Goal: Task Accomplishment & Management: Use online tool/utility

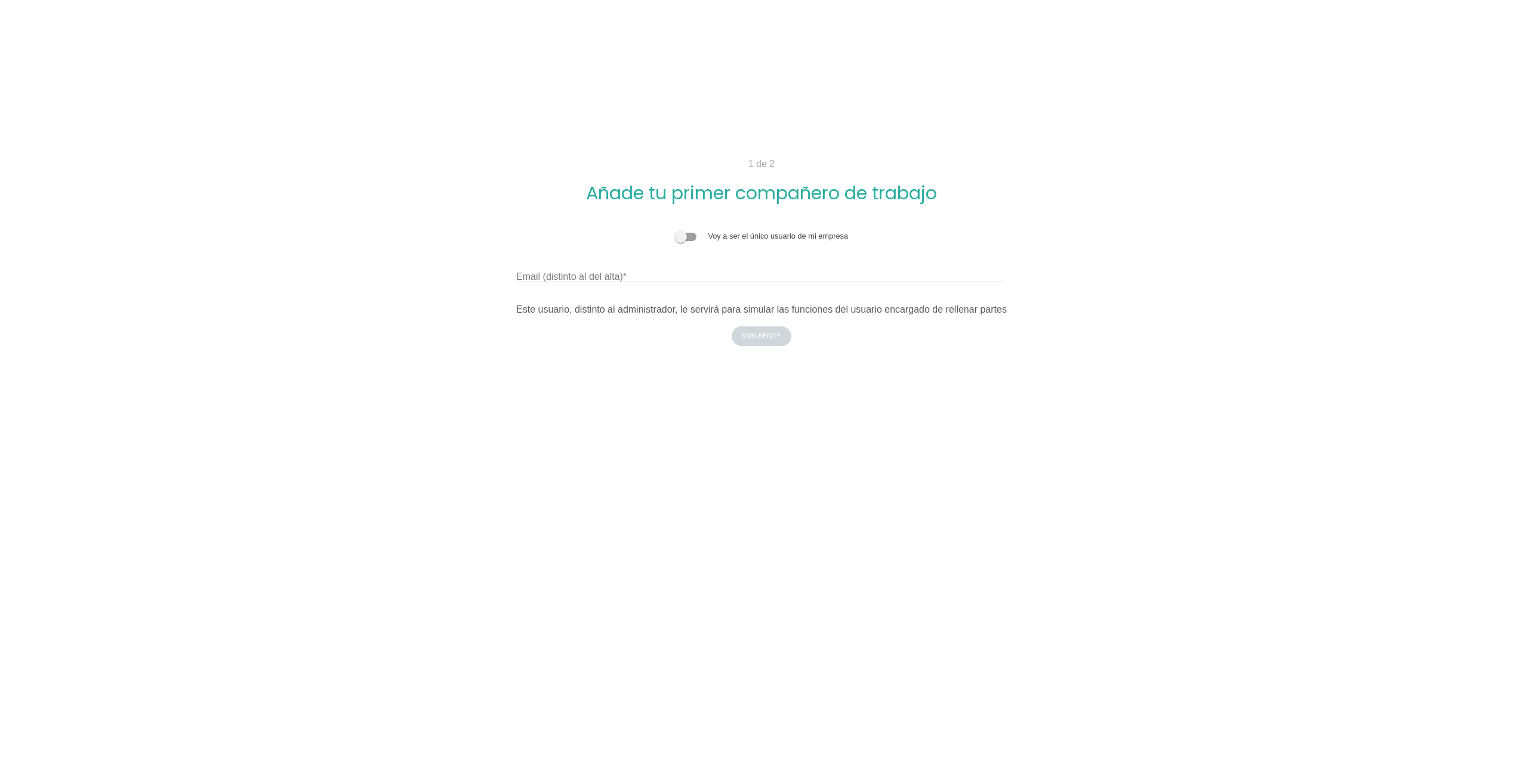
click at [693, 237] on span at bounding box center [685, 237] width 21 height 8
click at [675, 230] on input "checkbox" at bounding box center [675, 230] width 0 height 0
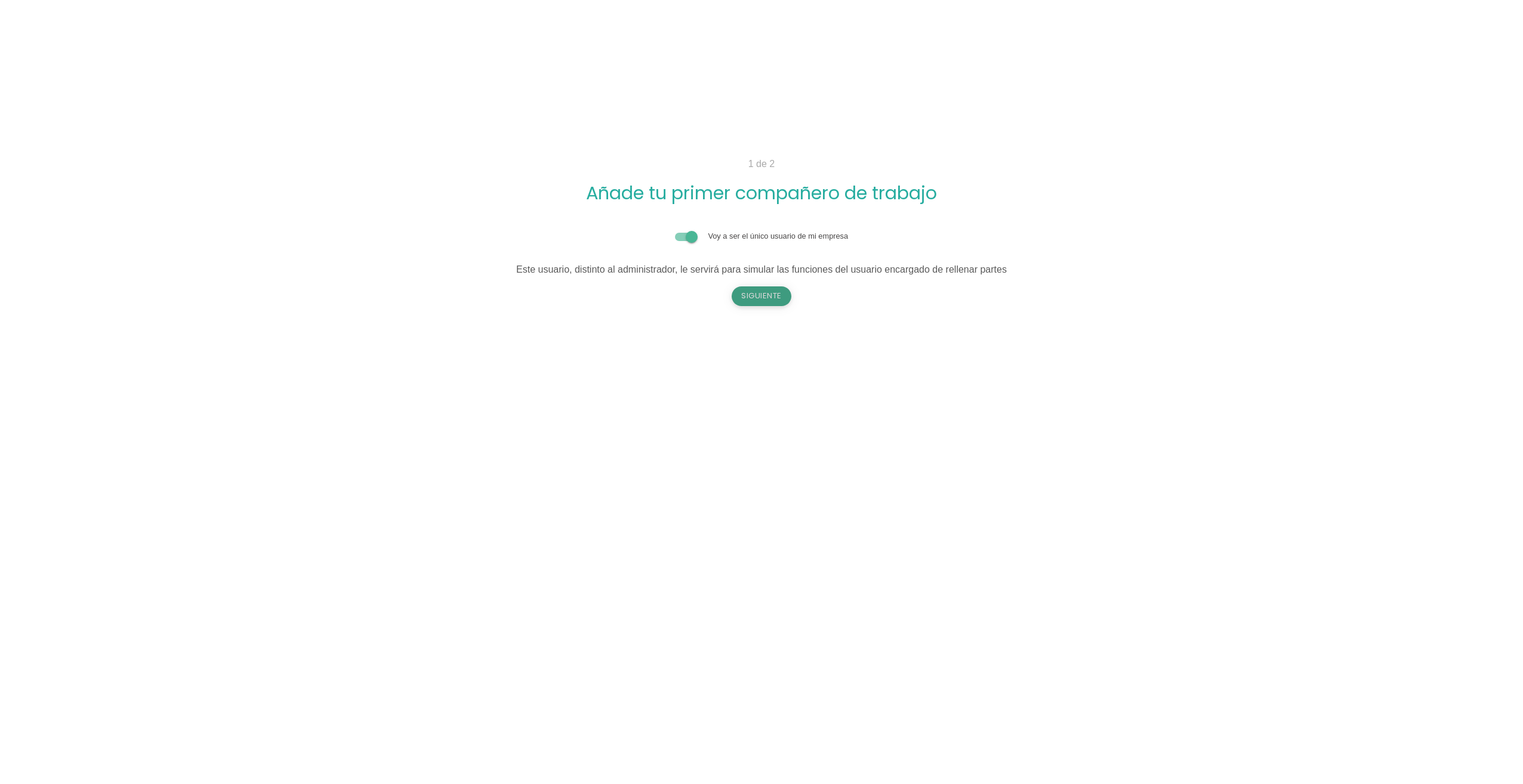
drag, startPoint x: 759, startPoint y: 298, endPoint x: 912, endPoint y: 260, distance: 157.6
click at [759, 298] on button "Siguiente" at bounding box center [762, 296] width 60 height 19
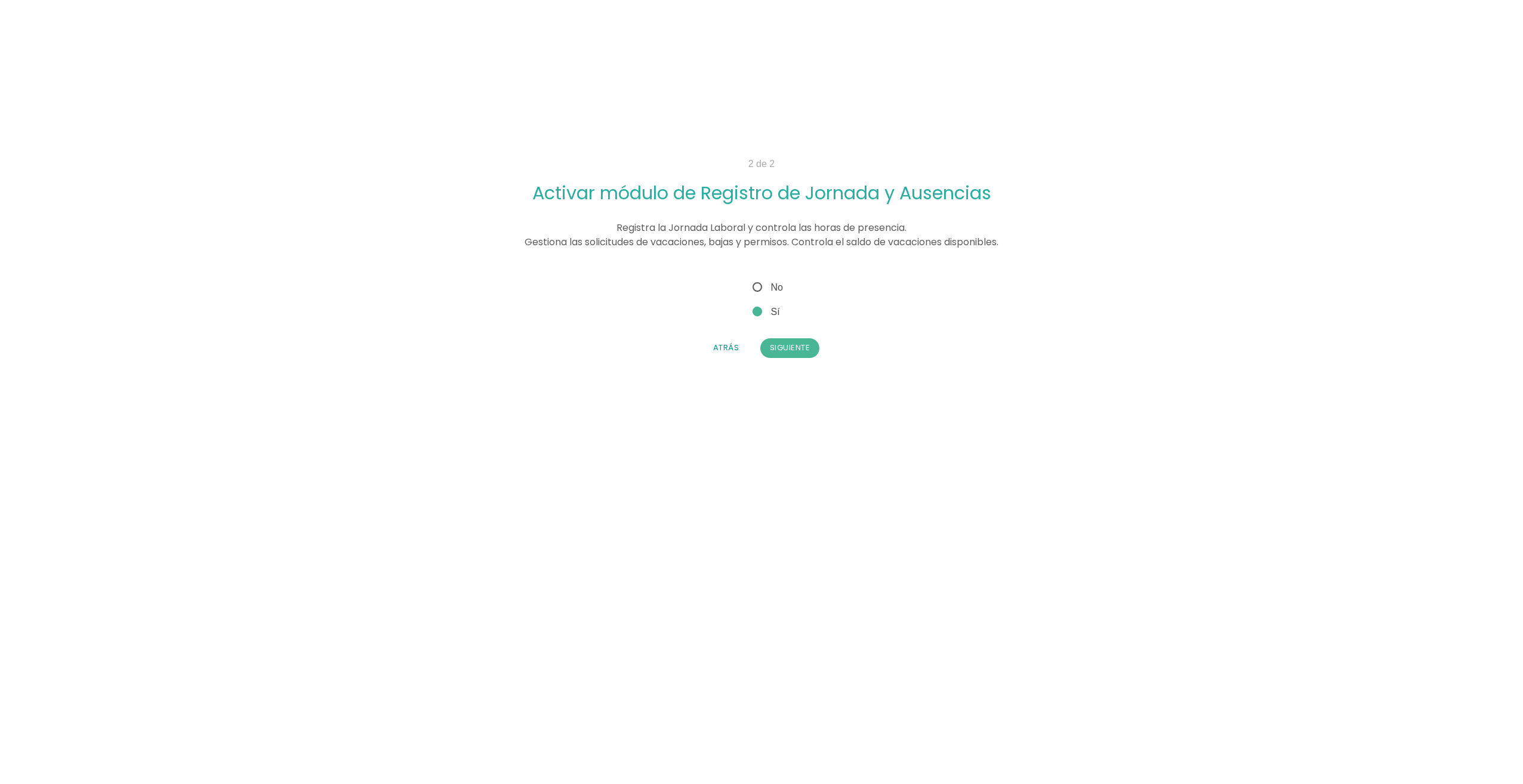
click at [758, 290] on span "No" at bounding box center [767, 287] width 33 height 15
click at [758, 287] on input "No" at bounding box center [754, 283] width 8 height 8
radio input "true"
click at [777, 345] on button "Siguiente" at bounding box center [790, 348] width 60 height 19
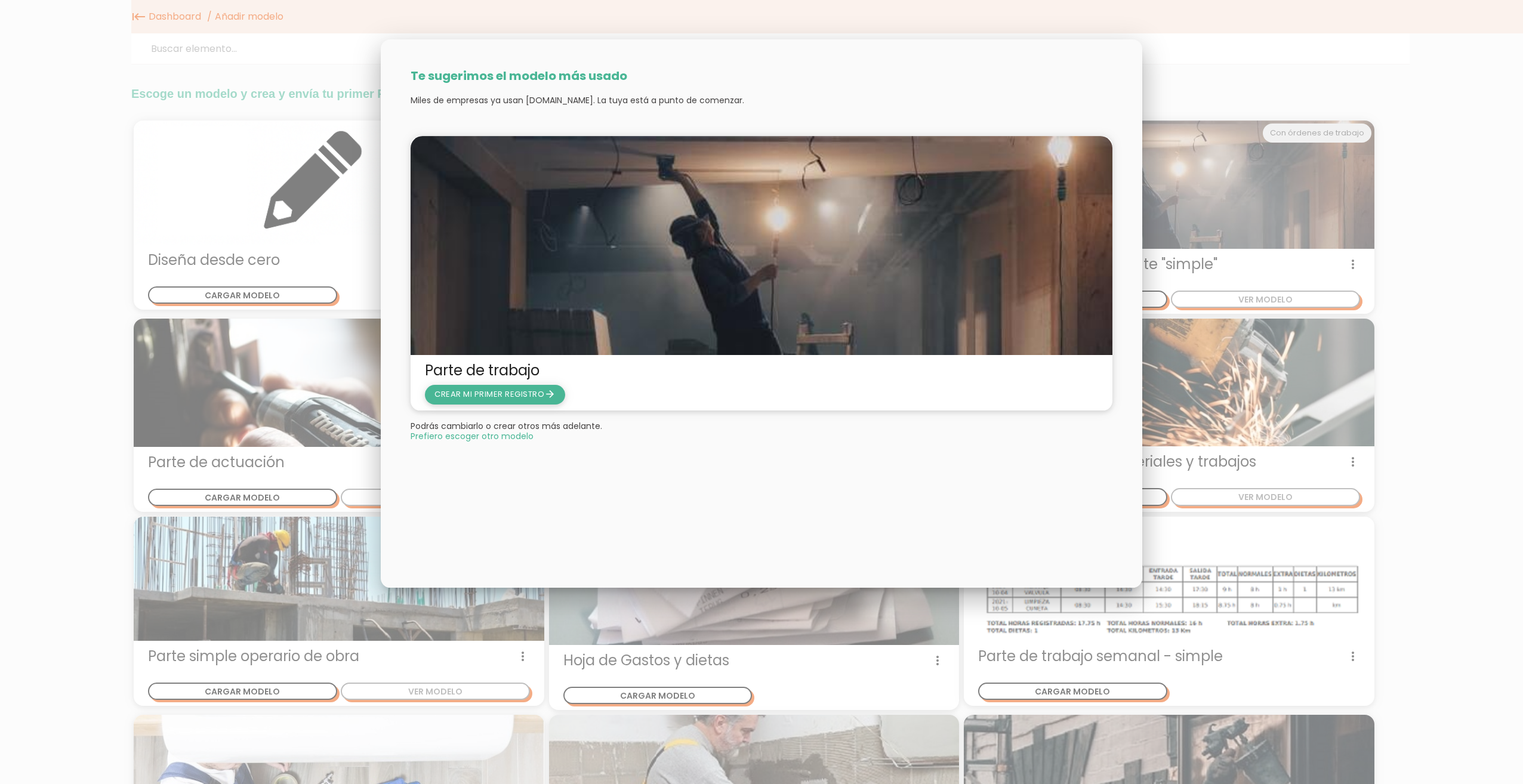
click at [472, 401] on span "CREAR MI PRIMER REGISTRO arrow_forward" at bounding box center [495, 395] width 140 height 19
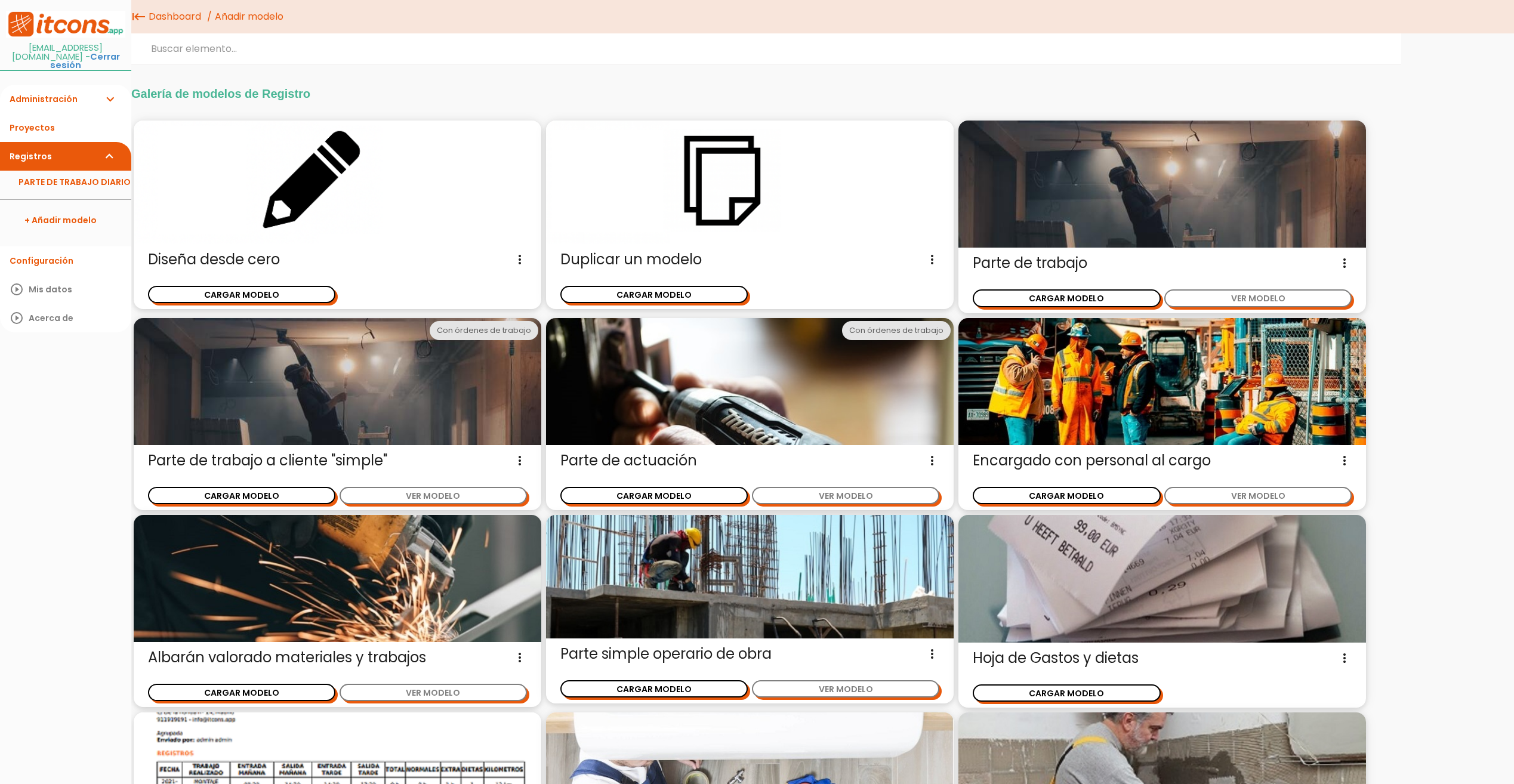
click at [61, 160] on link "Registros expand_more" at bounding box center [65, 156] width 131 height 29
click at [61, 175] on link "Configuración" at bounding box center [65, 185] width 131 height 29
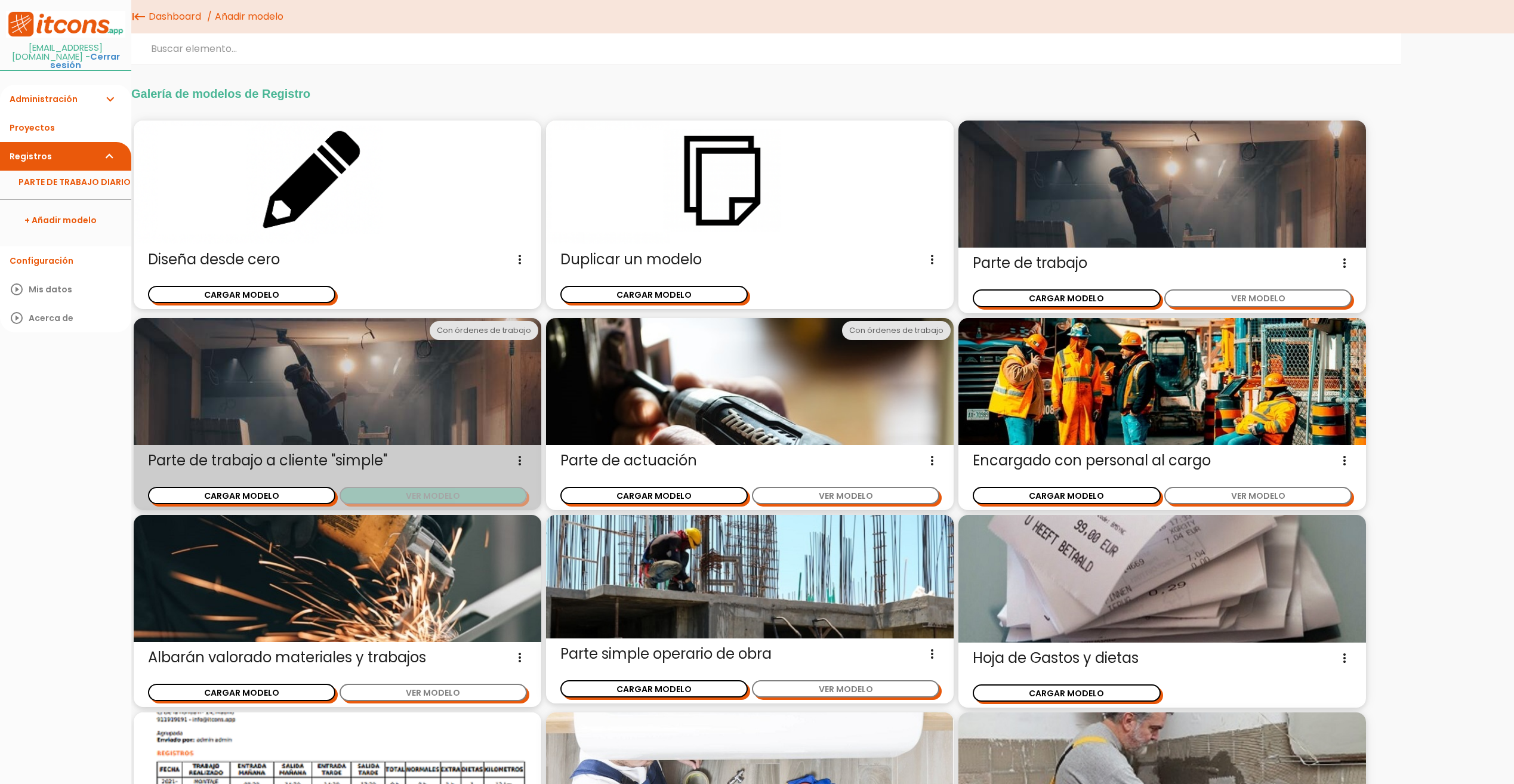
click at [371, 499] on button "VER MODELO" at bounding box center [433, 495] width 187 height 17
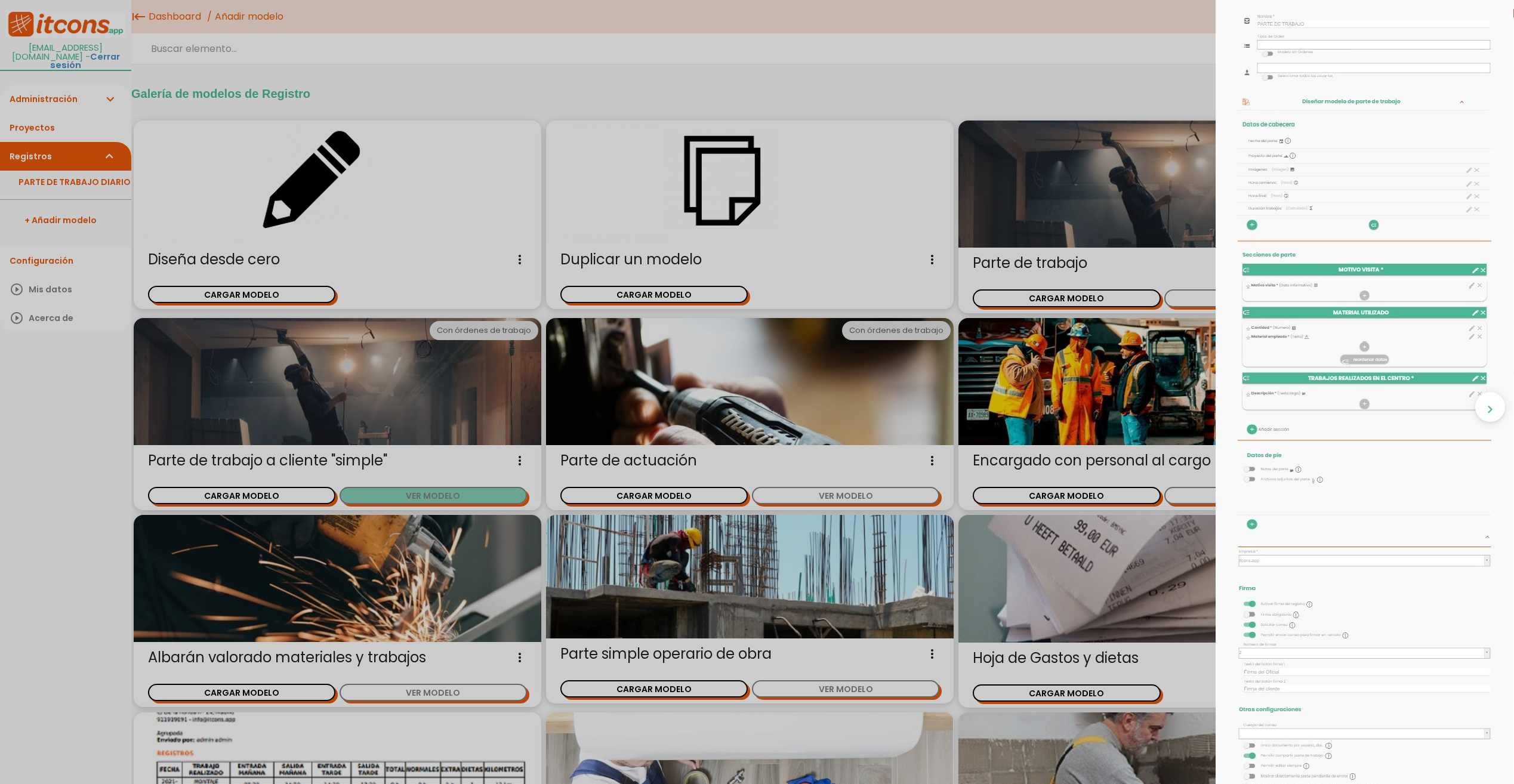
scroll to position [118, 0]
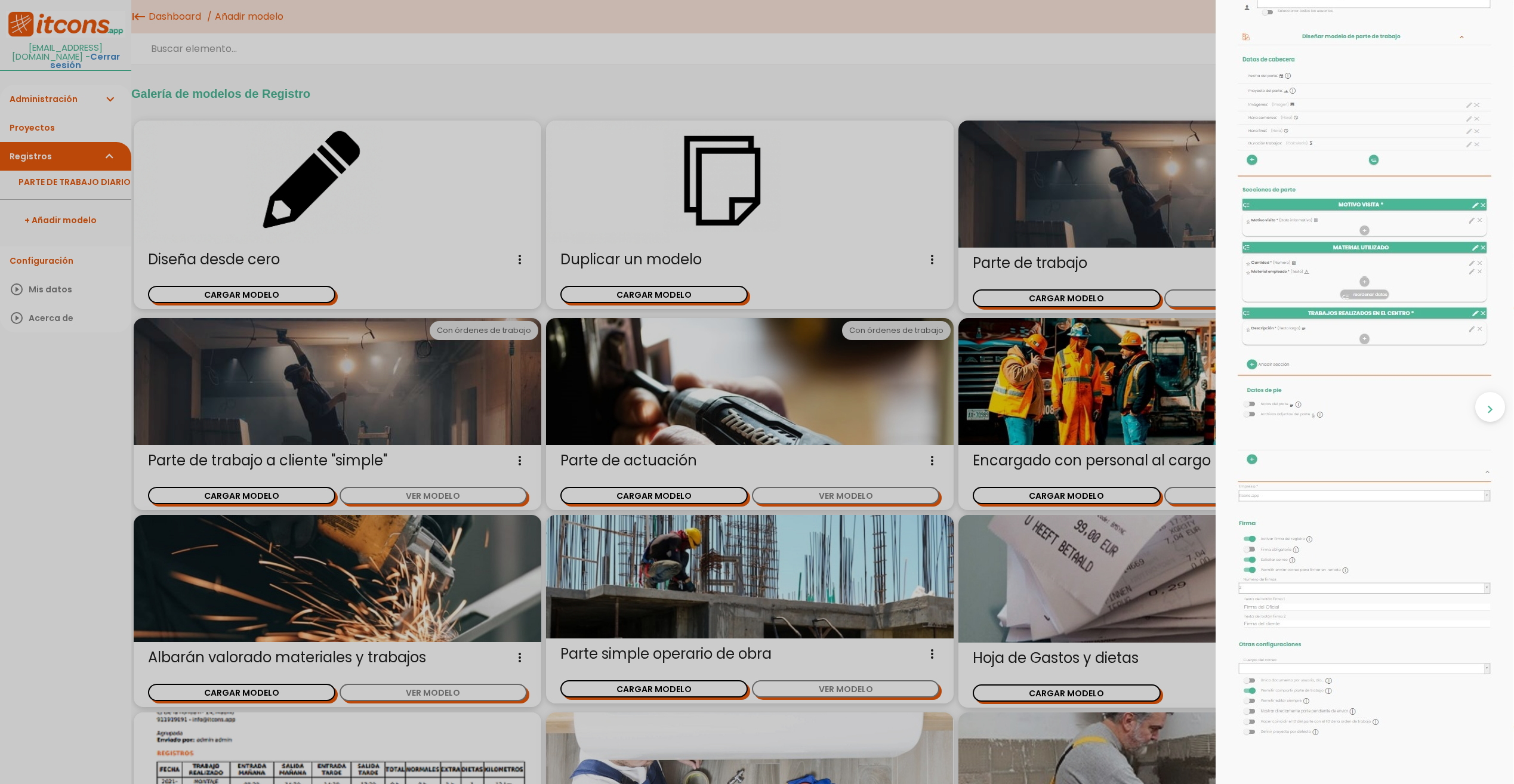
click at [321, 596] on div "close CARGAR MODELO chevron_right" at bounding box center [757, 392] width 1514 height 784
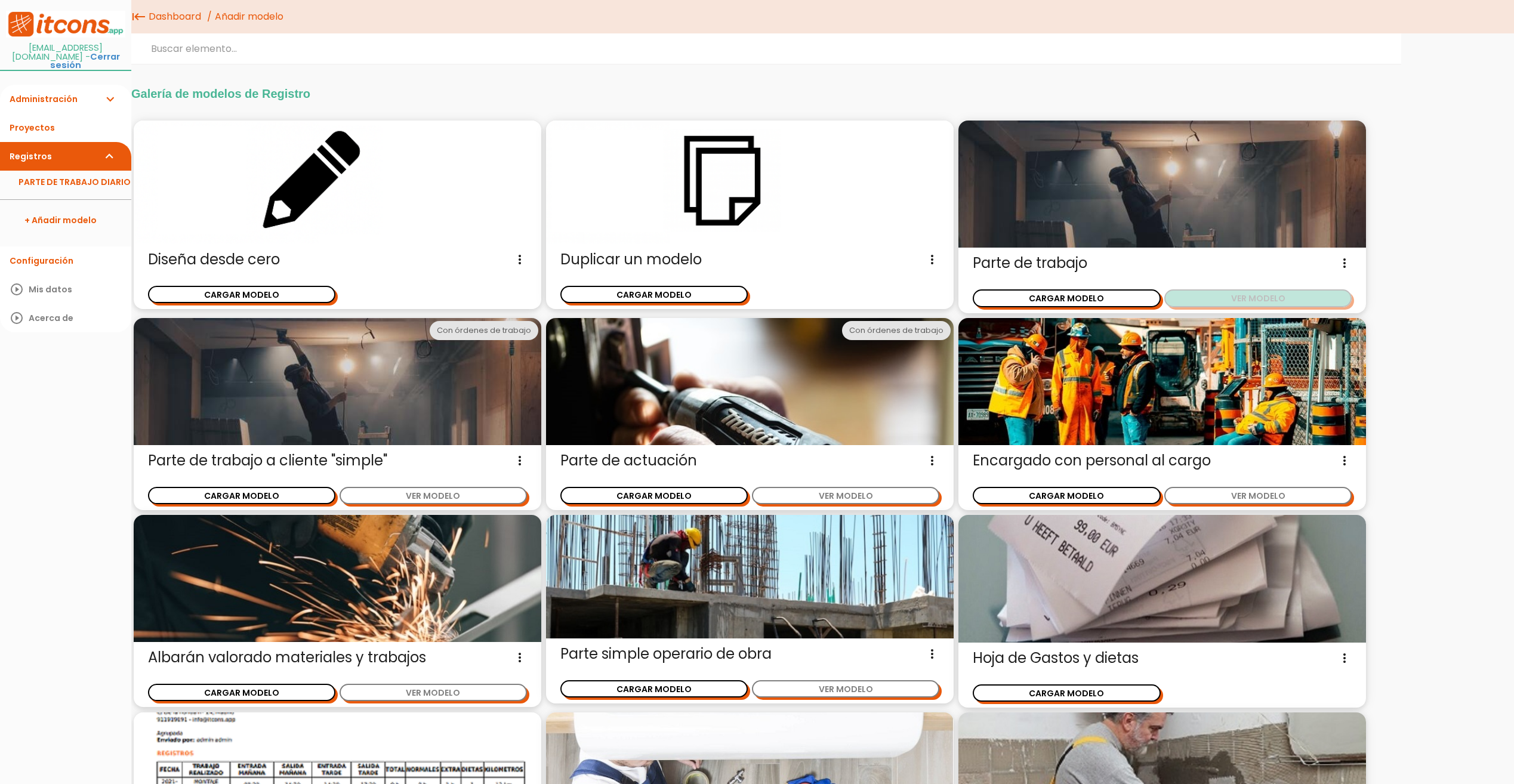
click at [1246, 295] on button "VER MODELO" at bounding box center [1258, 298] width 187 height 17
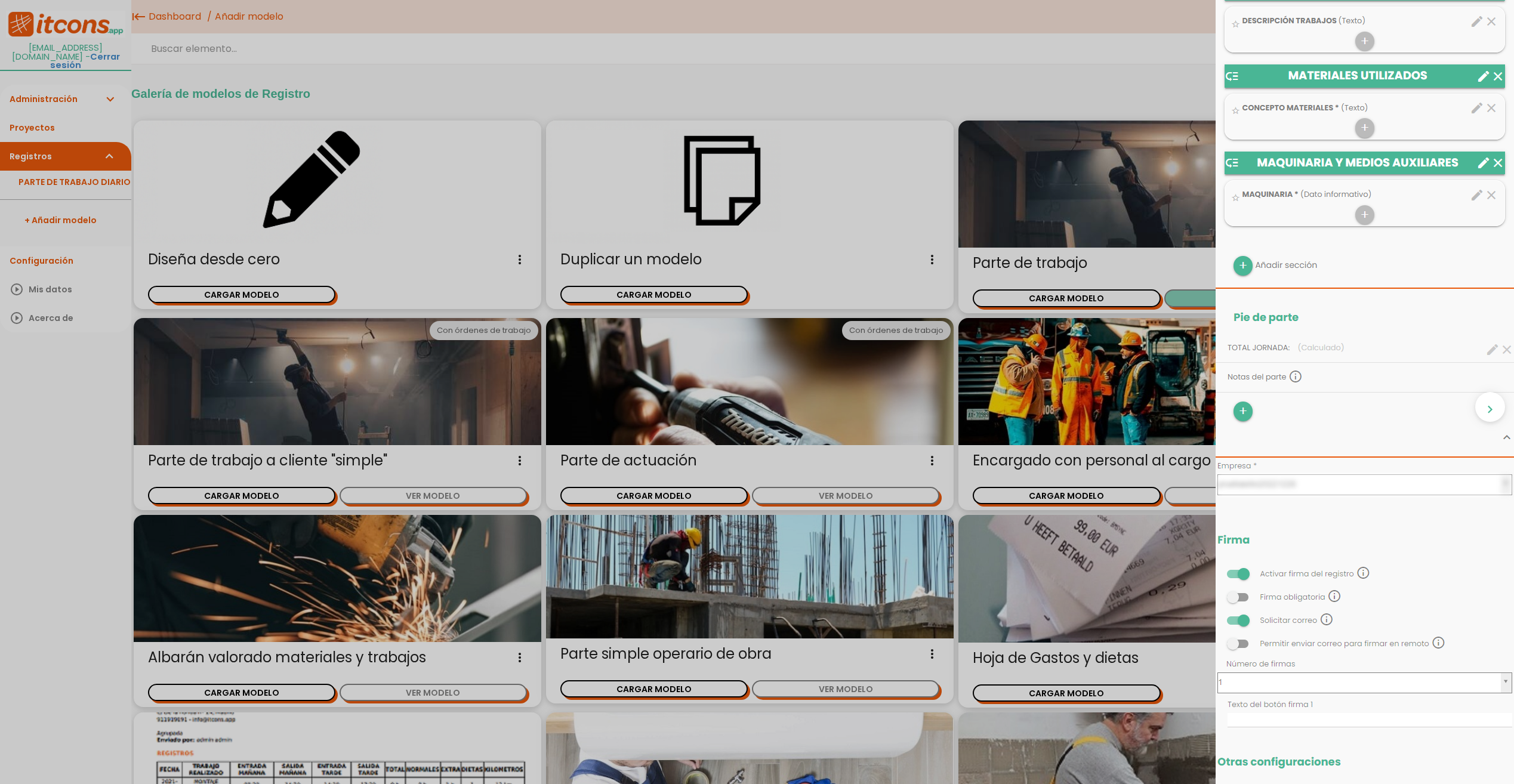
scroll to position [716, 0]
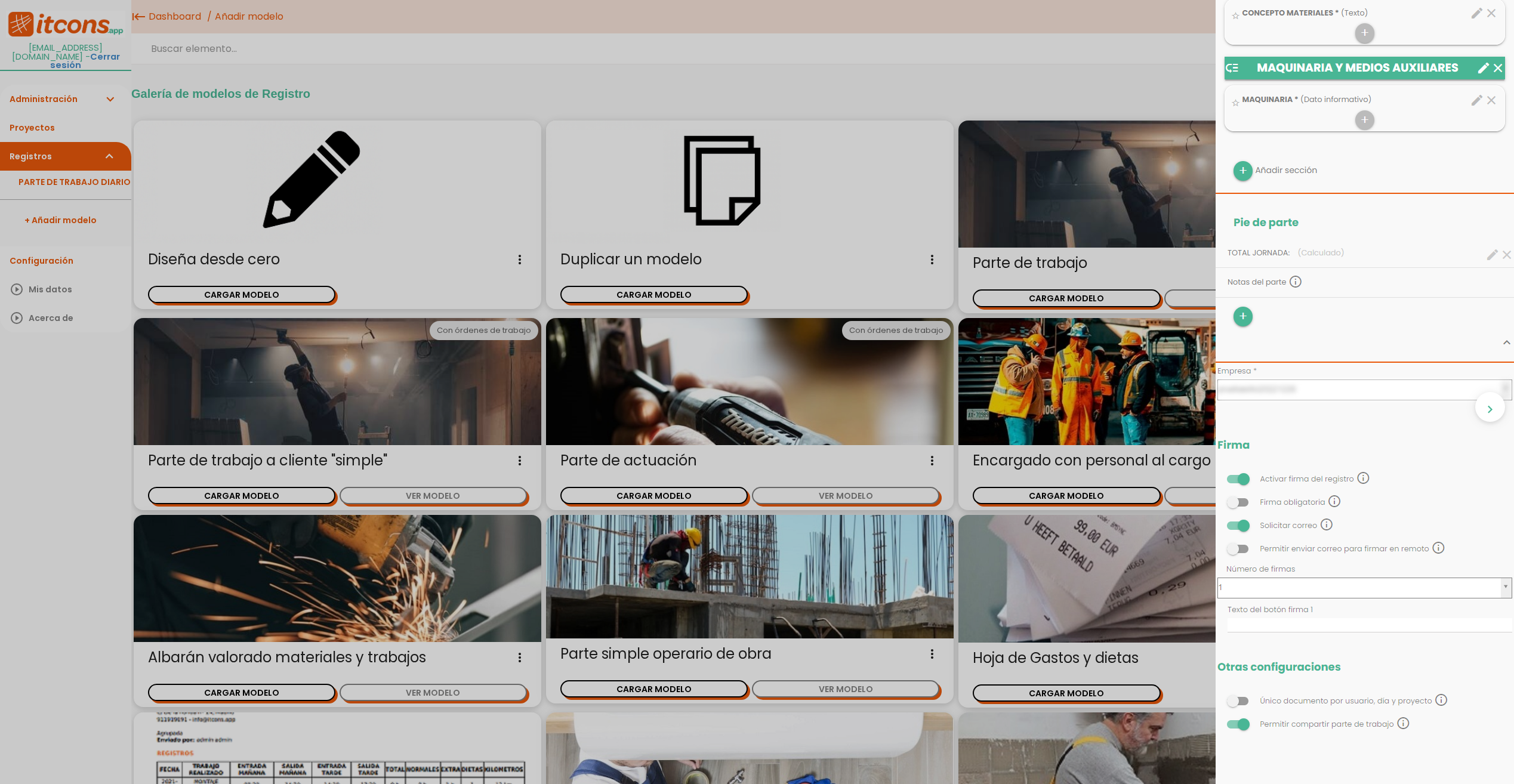
click at [1233, 475] on img at bounding box center [1365, 50] width 299 height 1467
click at [1237, 480] on img at bounding box center [1365, 50] width 299 height 1467
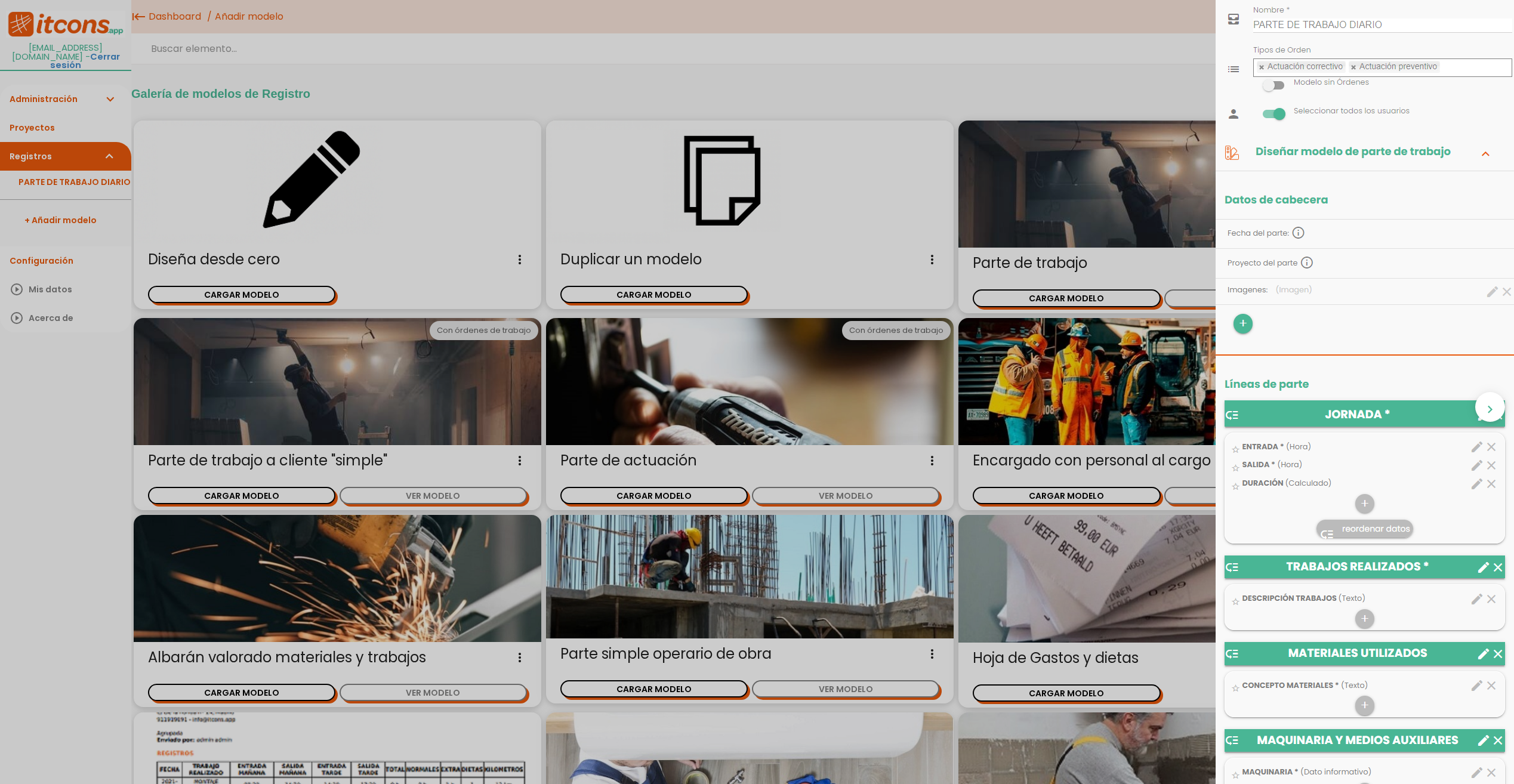
scroll to position [0, 0]
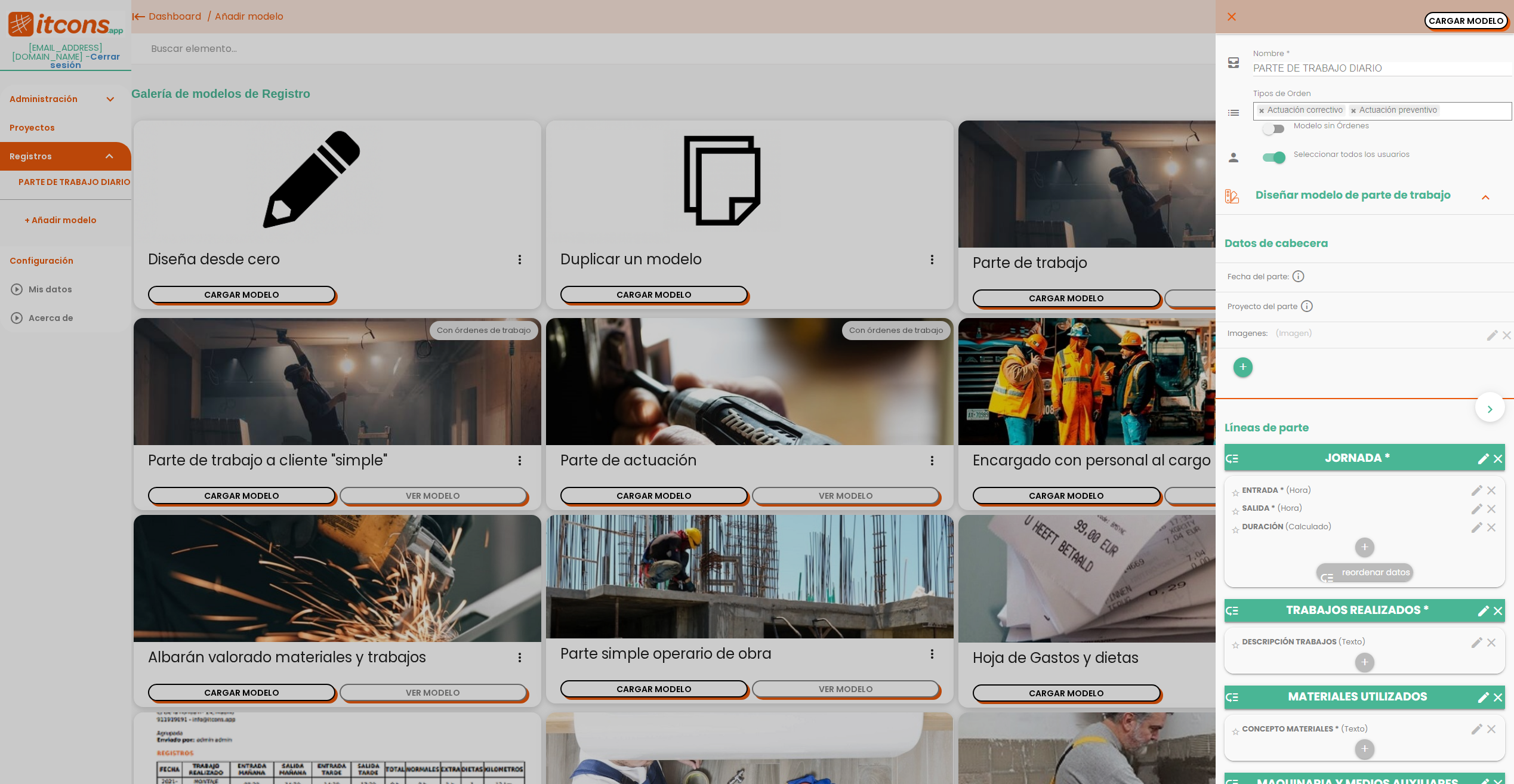
click at [1359, 70] on img at bounding box center [1365, 767] width 299 height 1467
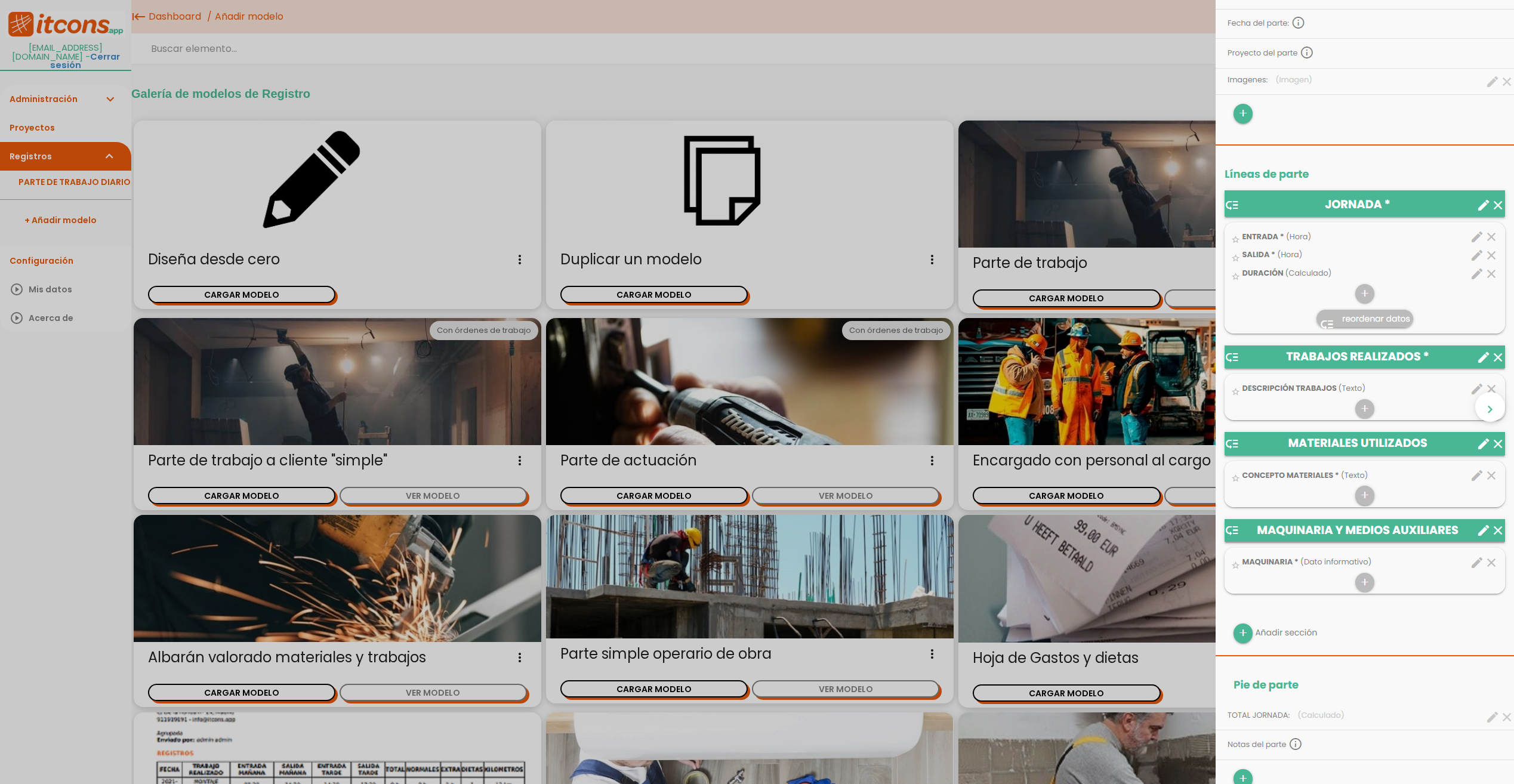
scroll to position [358, 0]
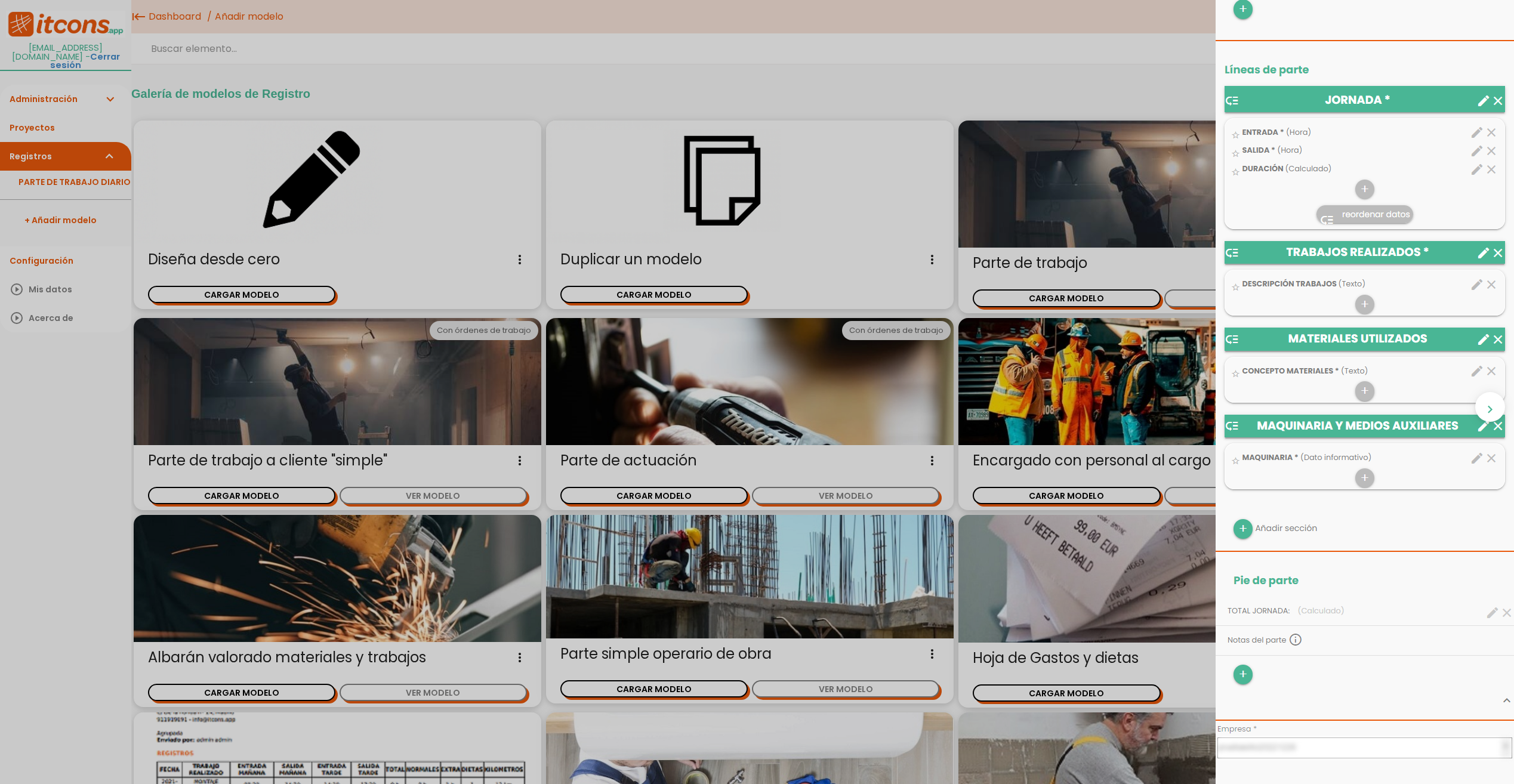
drag, startPoint x: 1244, startPoint y: 532, endPoint x: 1235, endPoint y: 529, distance: 9.5
click at [1242, 531] on img at bounding box center [1365, 409] width 299 height 1467
click at [1234, 528] on img at bounding box center [1365, 409] width 299 height 1467
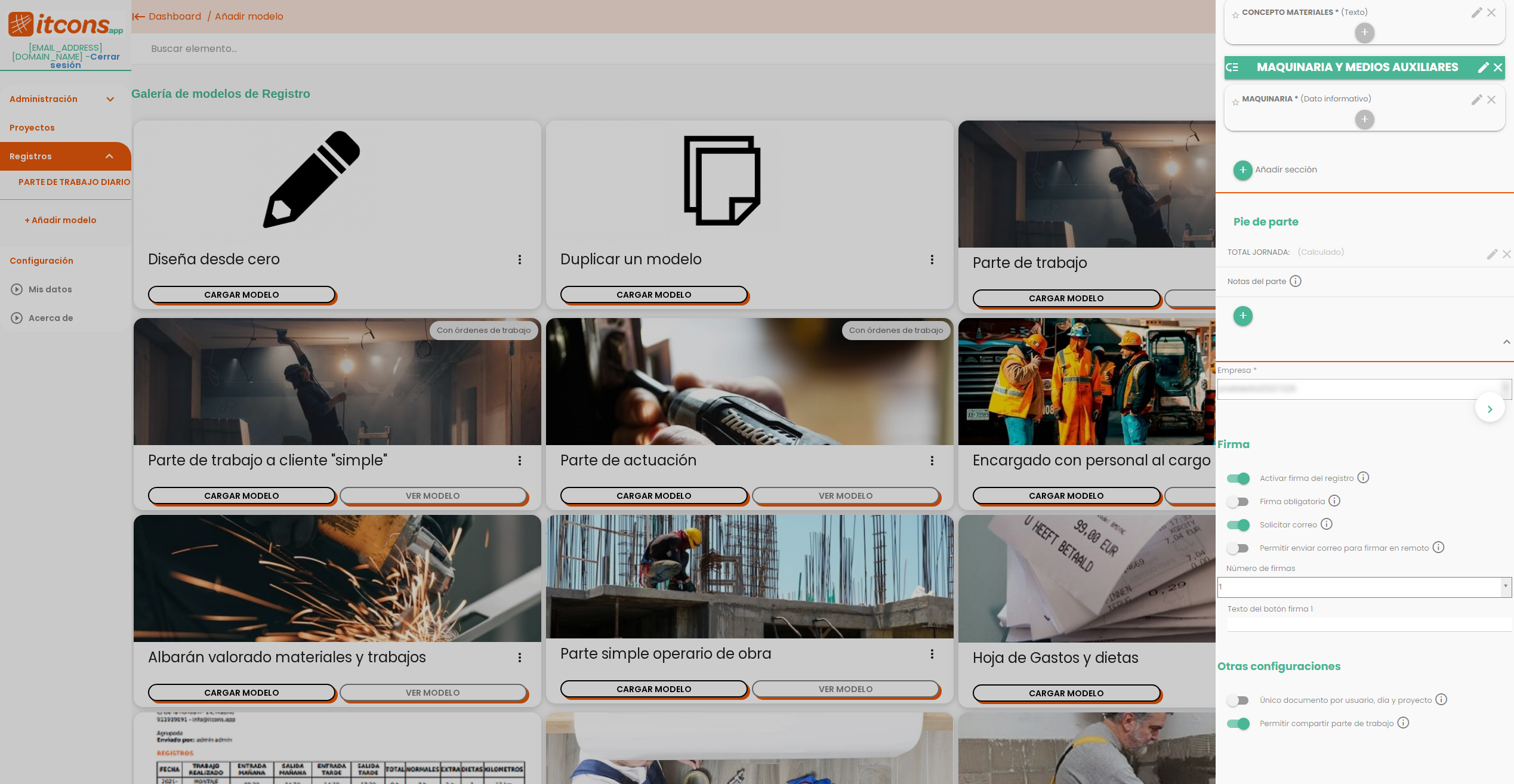
scroll to position [726, 0]
click at [711, 369] on div "close CARGAR MODELO chevron_right" at bounding box center [757, 392] width 1514 height 784
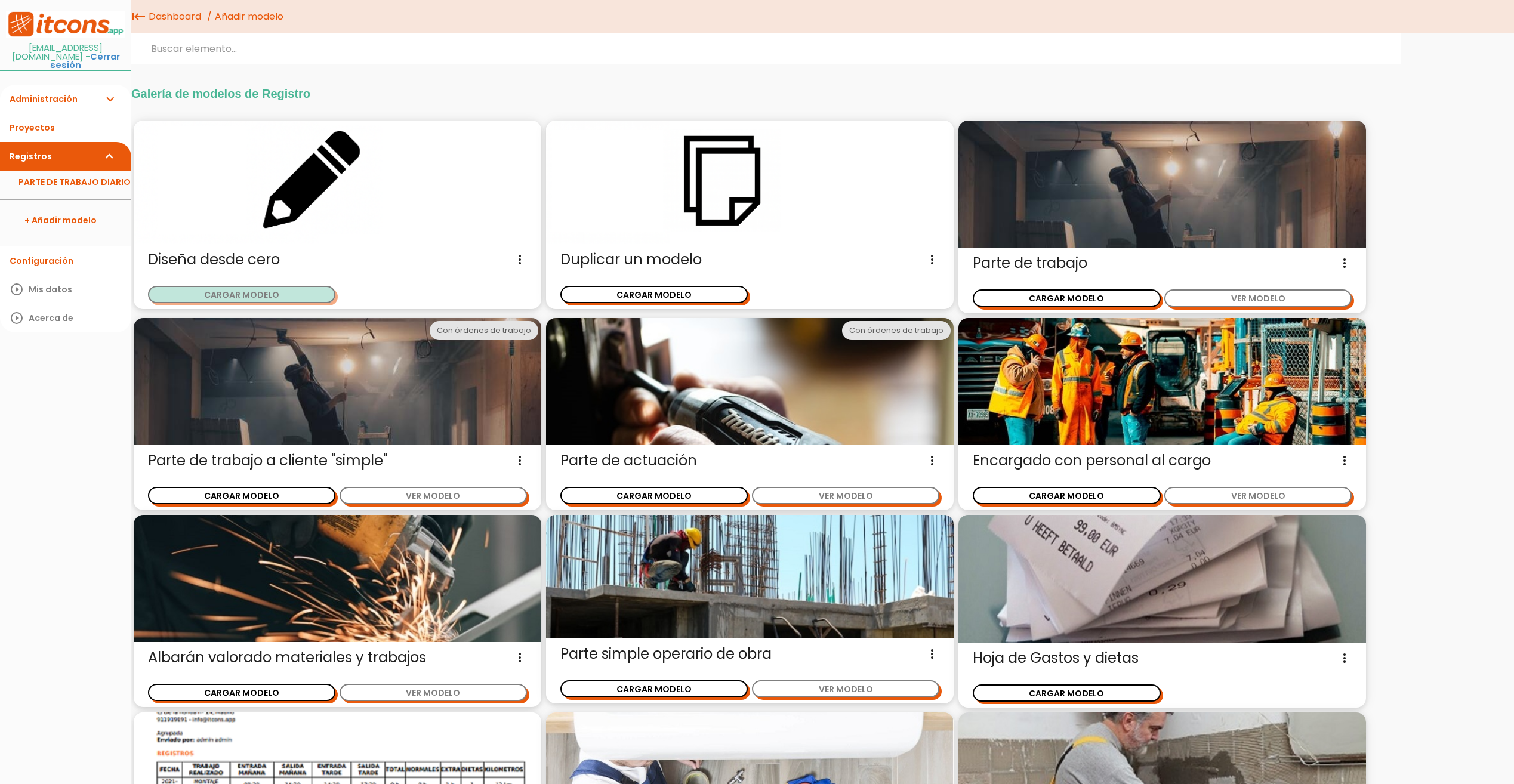
click at [270, 293] on button "CARGAR MODELO" at bounding box center [241, 294] width 187 height 17
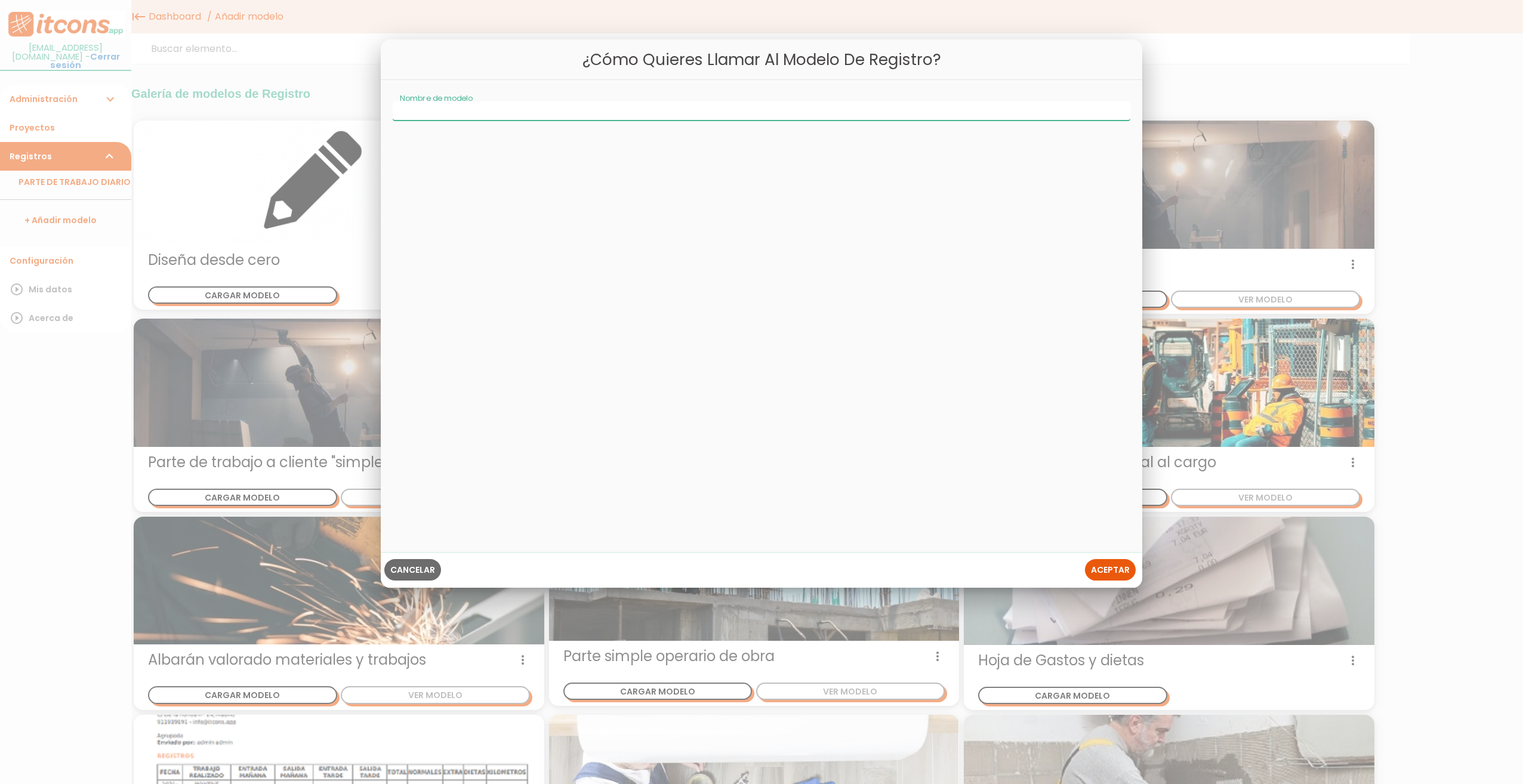
click at [460, 111] on input "Nombre de modelo" at bounding box center [762, 111] width 737 height 19
drag, startPoint x: 787, startPoint y: 79, endPoint x: 771, endPoint y: 162, distance: 84.5
click at [773, 160] on div "¿Cómo quieres llamar al modelo de Registro? Nombre de modelo Cancelar Aceptar" at bounding box center [762, 314] width 762 height 549
click at [517, 118] on input "Nombre de modelo" at bounding box center [762, 111] width 737 height 19
type input "Partes de Trabajo"
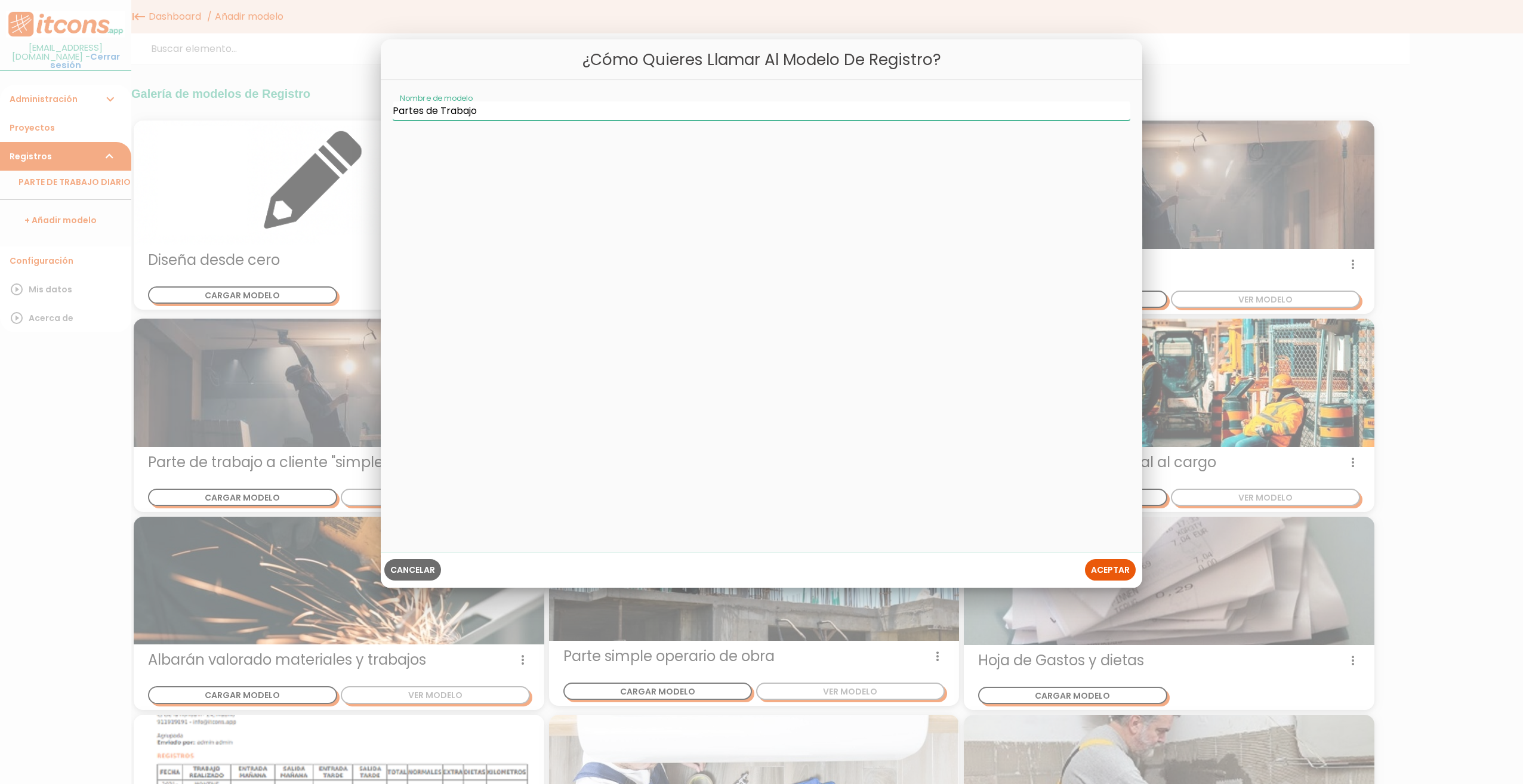
click at [1085, 560] on button "Aceptar" at bounding box center [1110, 570] width 51 height 21
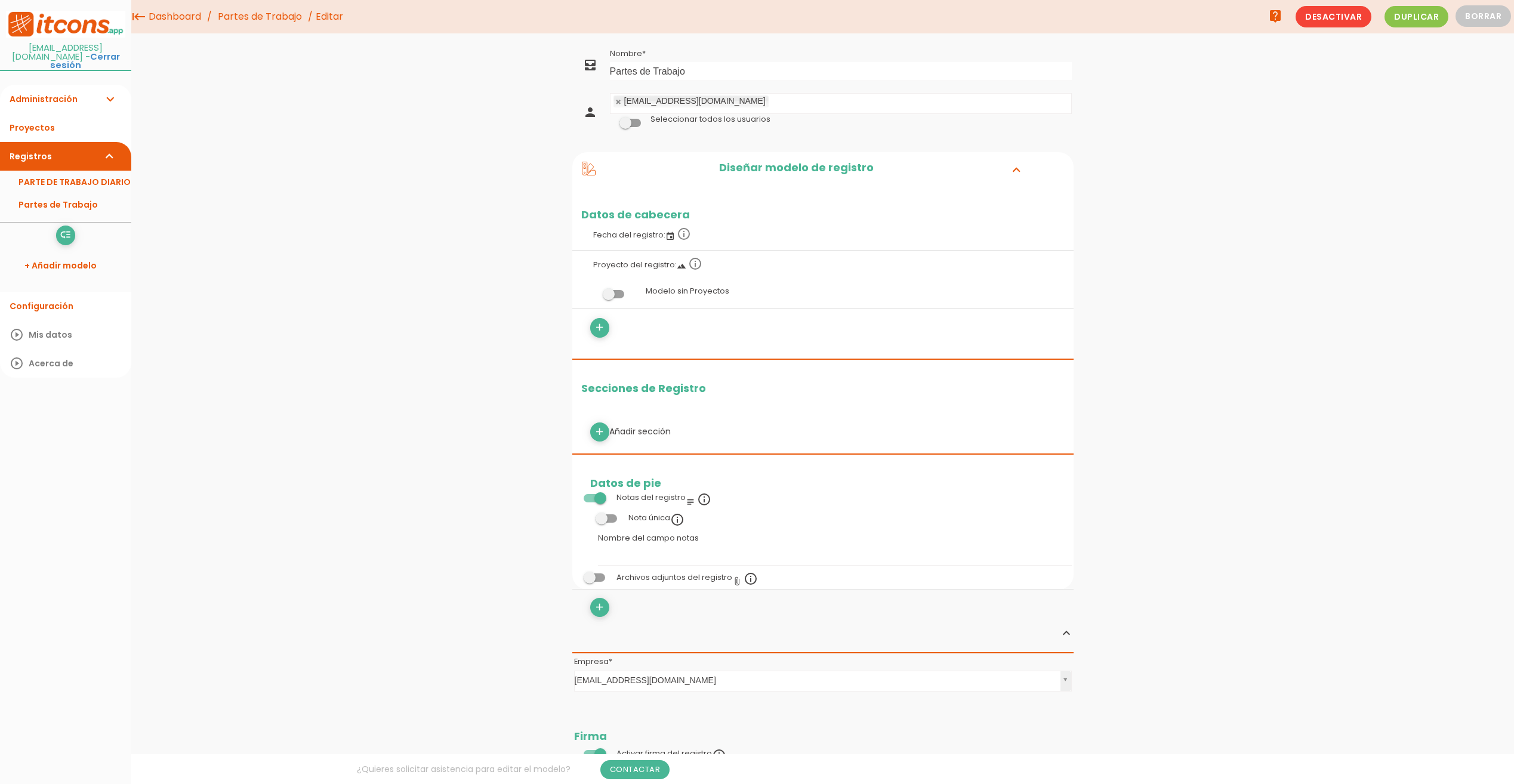
click at [636, 124] on span at bounding box center [630, 123] width 21 height 8
click at [610, 120] on input "checkbox" at bounding box center [610, 120] width 0 height 0
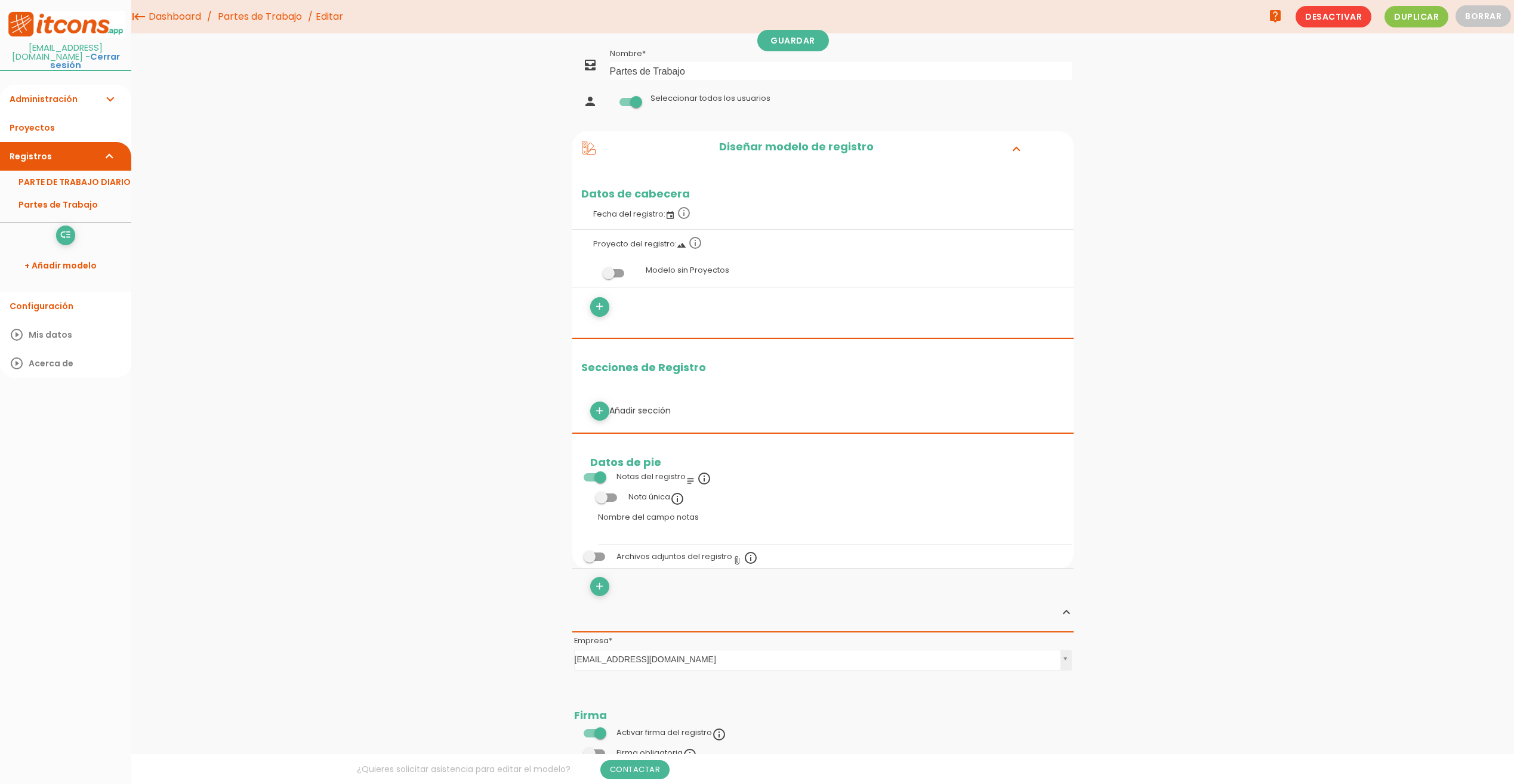
click at [634, 105] on span at bounding box center [630, 102] width 21 height 8
click at [610, 98] on input "checkbox" at bounding box center [610, 98] width 0 height 0
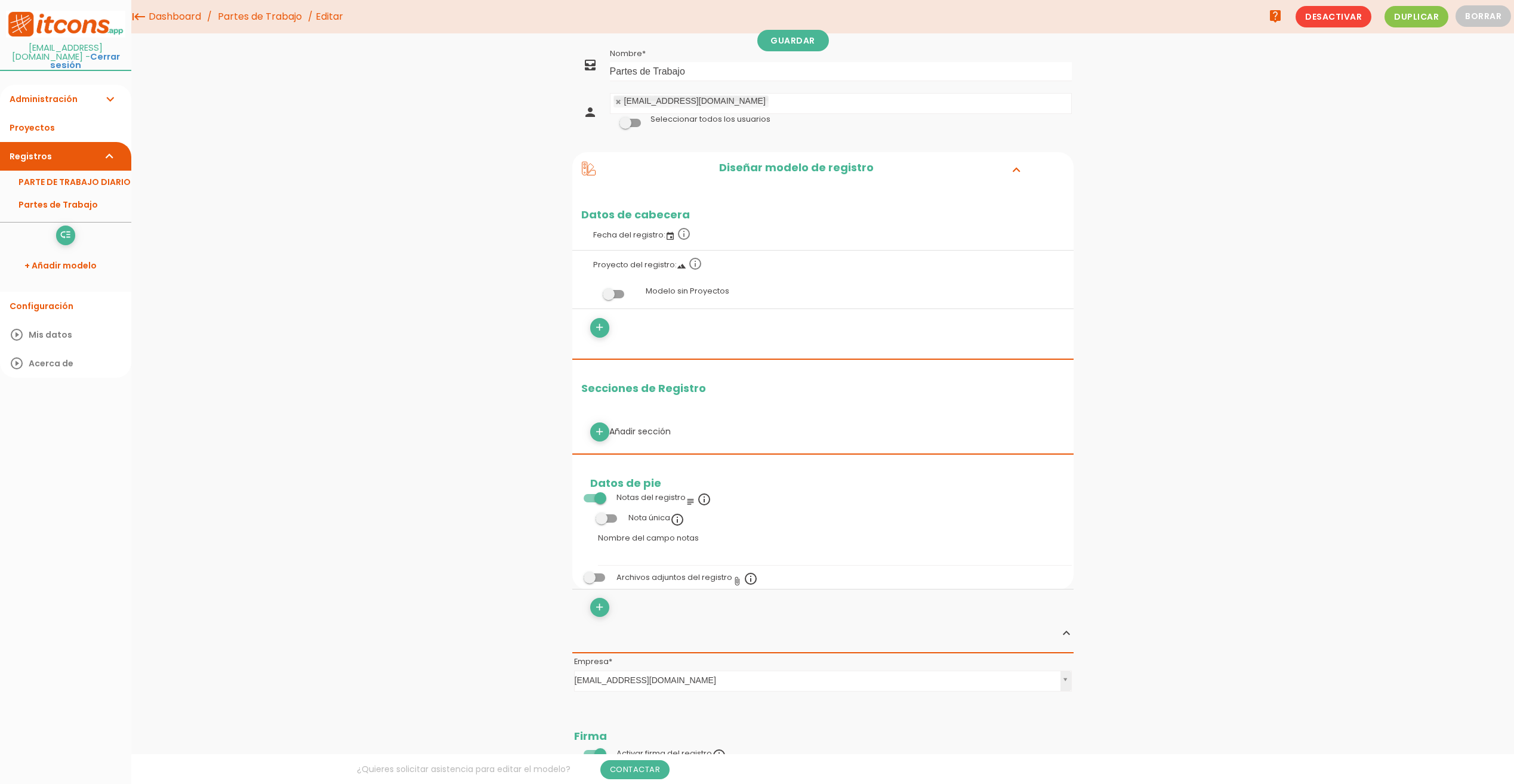
click at [964, 109] on ul "jleivaproymesur@gmail.com" at bounding box center [841, 103] width 461 height 20
click at [638, 122] on span at bounding box center [630, 123] width 21 height 8
click at [610, 120] on input "checkbox" at bounding box center [610, 120] width 0 height 0
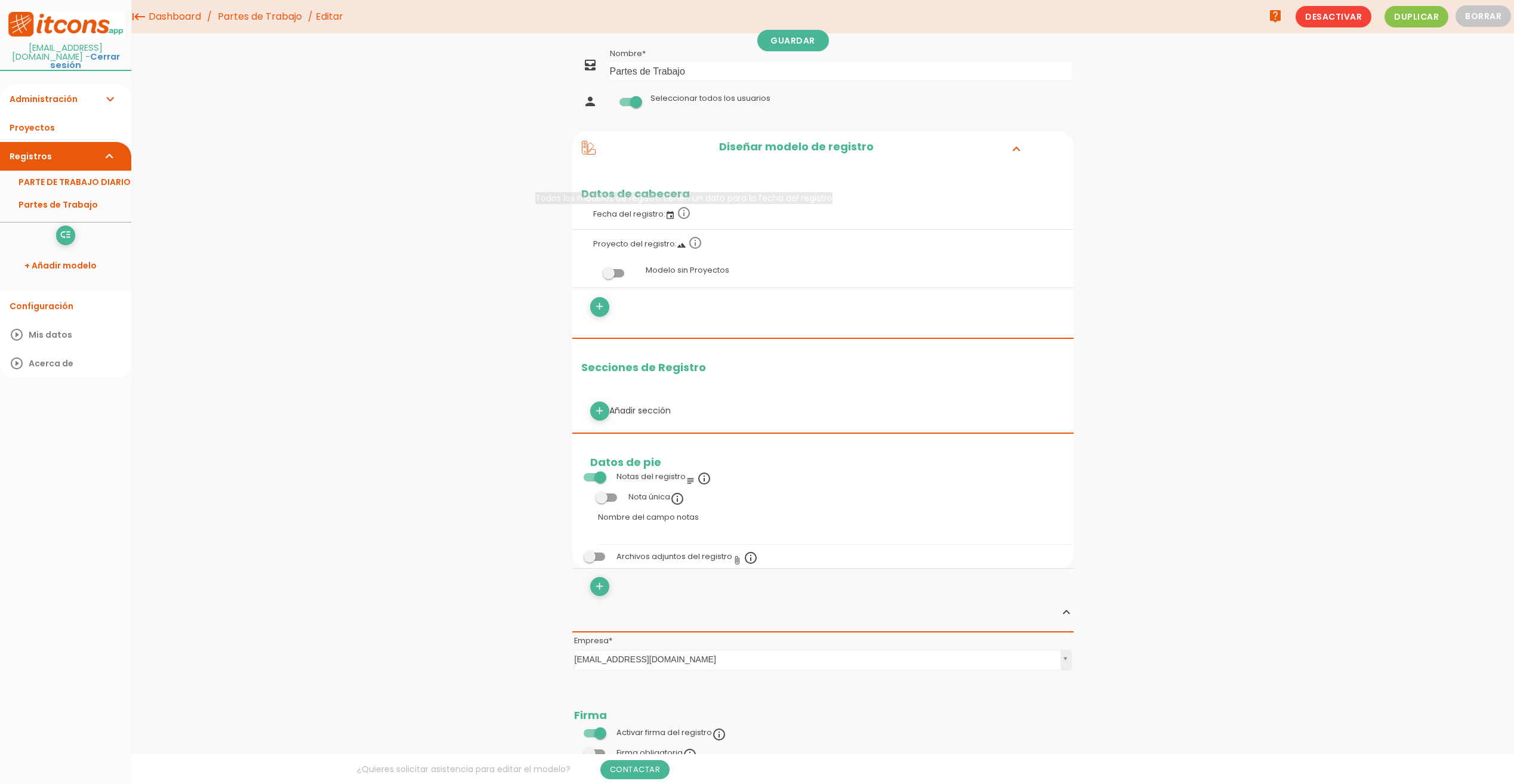
click at [659, 216] on label "Fecha del registro: event info_outline" at bounding box center [823, 213] width 484 height 26
click at [656, 210] on label "Fecha del registro: event info_outline" at bounding box center [823, 213] width 484 height 26
click at [651, 215] on label "Fecha del registro: event info_outline" at bounding box center [823, 213] width 484 height 26
click at [610, 267] on label at bounding box center [614, 273] width 65 height 23
click at [593, 270] on input "checkbox" at bounding box center [593, 270] width 0 height 0
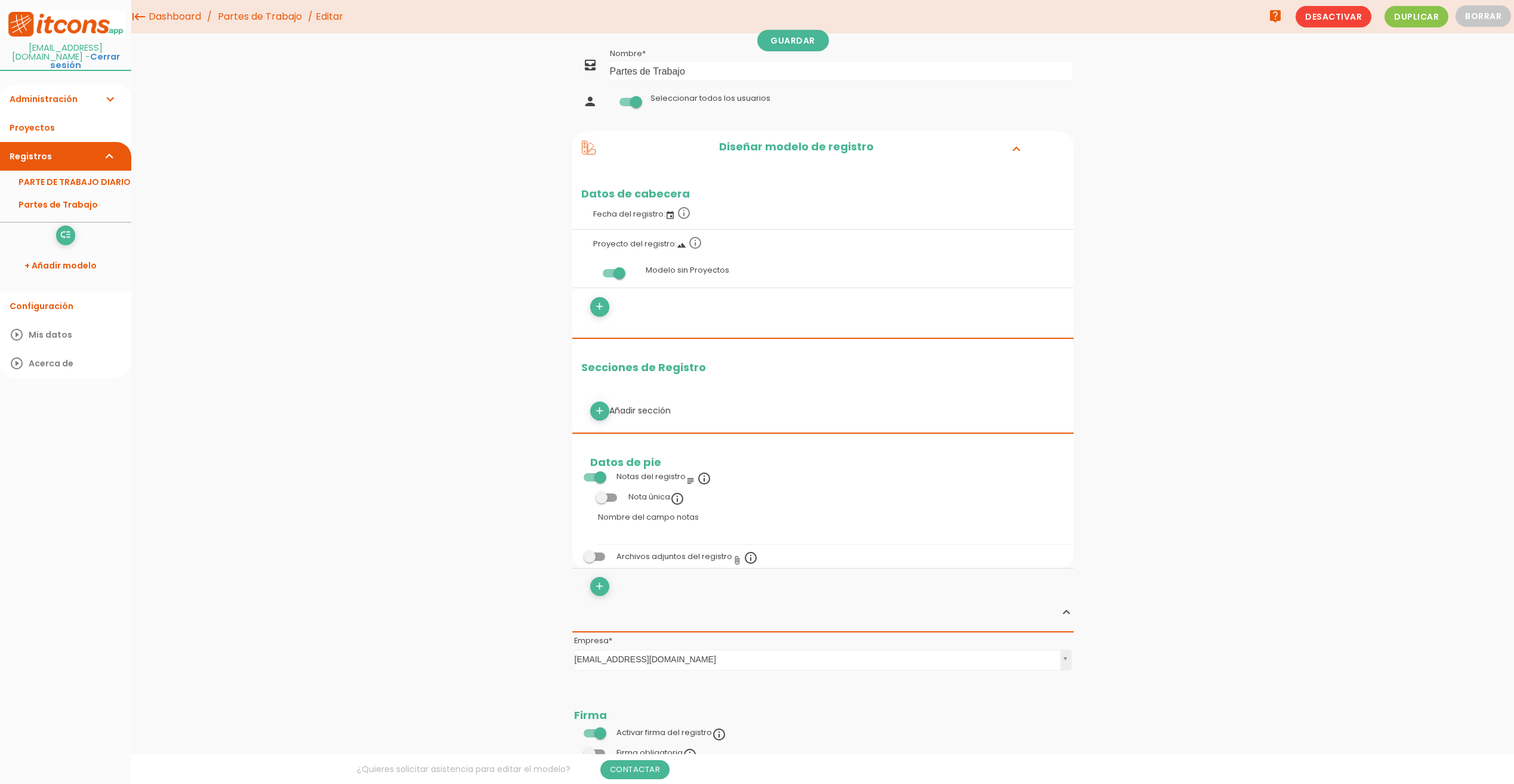
click at [612, 274] on span at bounding box center [613, 273] width 21 height 8
click at [593, 270] on input "checkbox" at bounding box center [593, 270] width 0 height 0
click at [603, 303] on icon "add" at bounding box center [599, 307] width 11 height 19
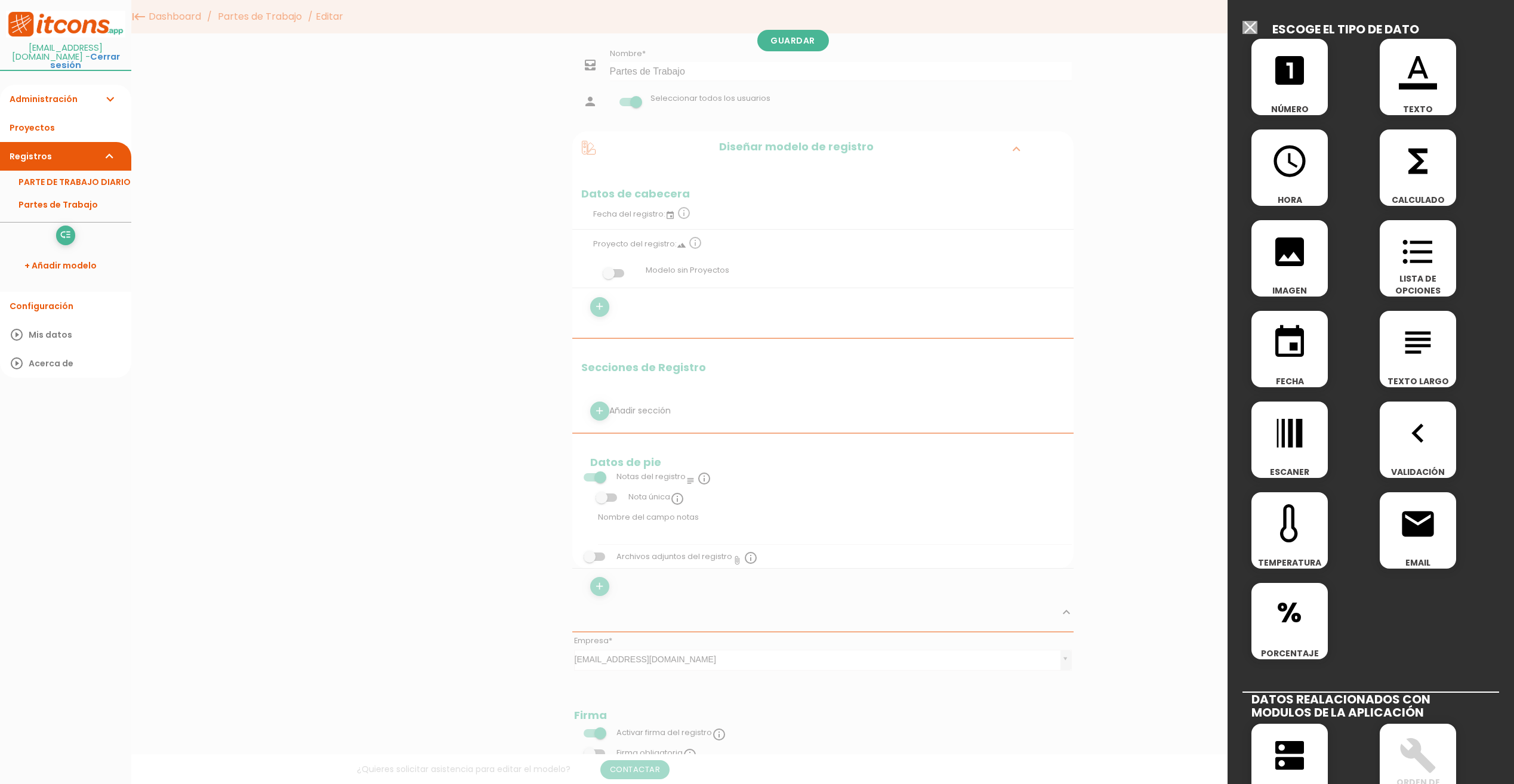
click at [1290, 173] on icon "access_time" at bounding box center [1290, 161] width 39 height 39
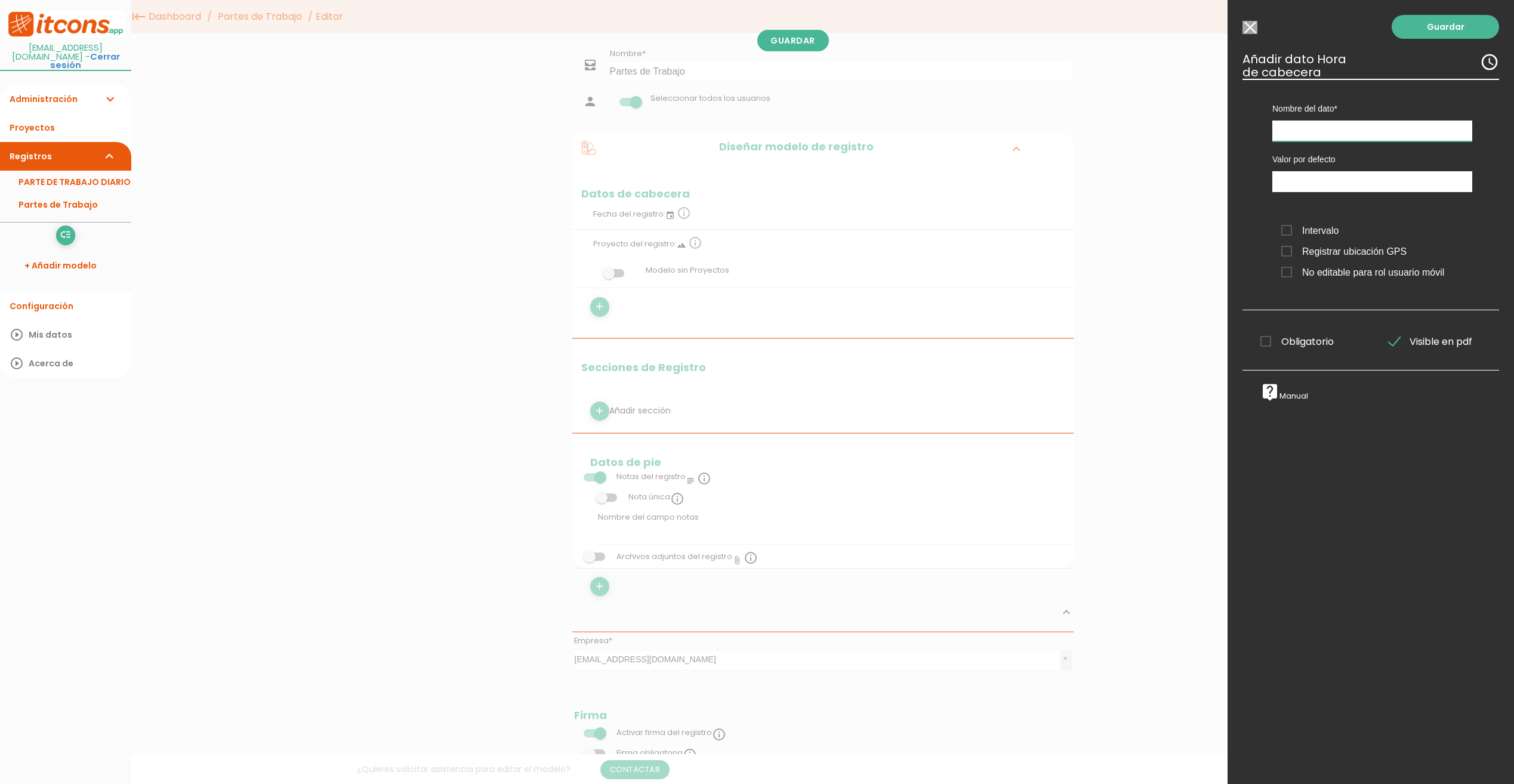
click at [1299, 133] on input "text" at bounding box center [1372, 131] width 200 height 21
click at [1293, 172] on input "12:29" at bounding box center [1372, 182] width 200 height 21
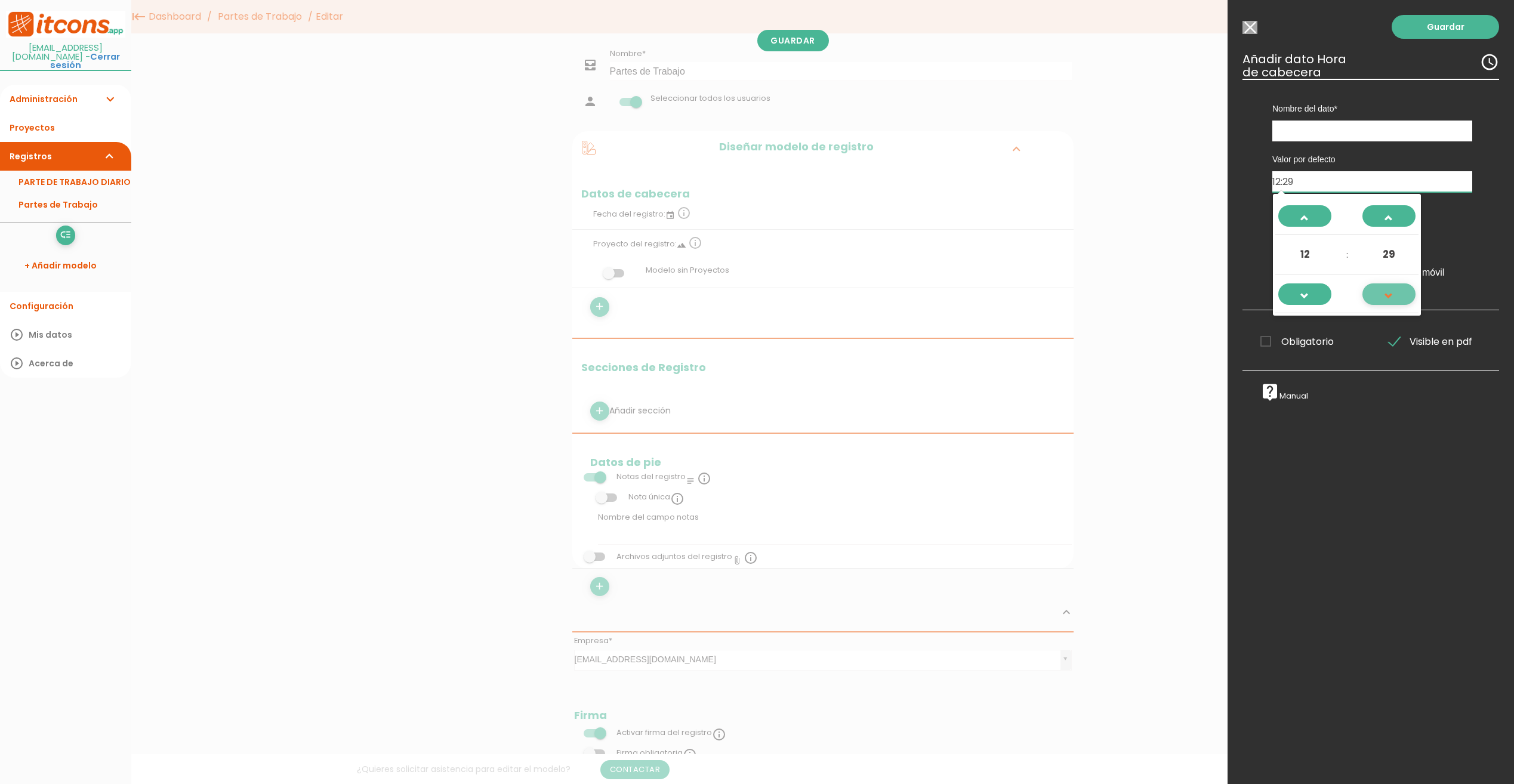
click at [1387, 286] on span at bounding box center [1389, 301] width 32 height 32
type input "12:28"
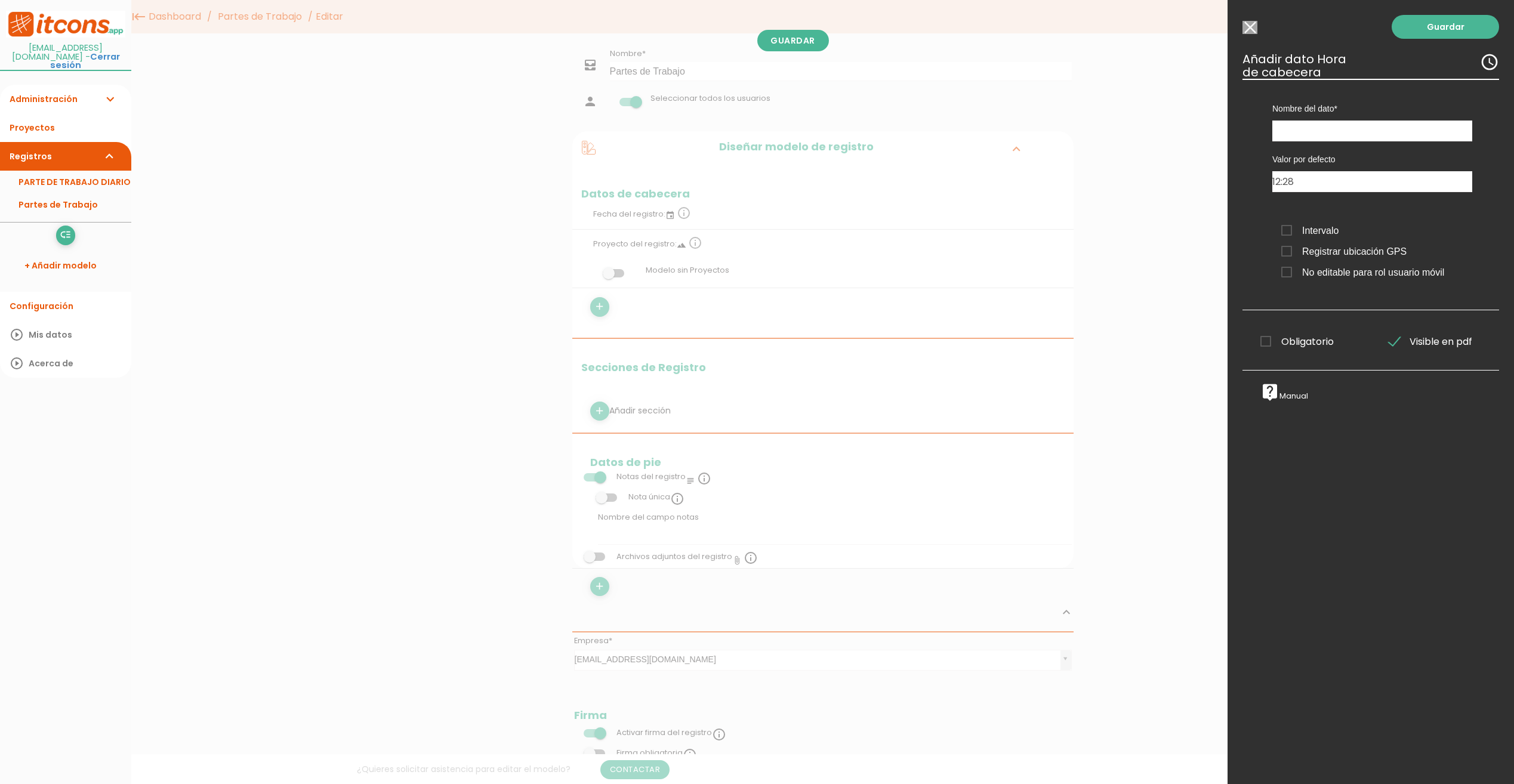
click at [1449, 235] on label "Intervalo" at bounding box center [1377, 230] width 191 height 15
click at [0, 0] on input "Intervalo" at bounding box center [0, 0] width 0 height 0
drag, startPoint x: 1293, startPoint y: 227, endPoint x: 1290, endPoint y: 207, distance: 20.2
click at [1291, 226] on span "Intervalo" at bounding box center [1310, 230] width 57 height 15
click at [0, 0] on input "Intervalo" at bounding box center [0, 0] width 0 height 0
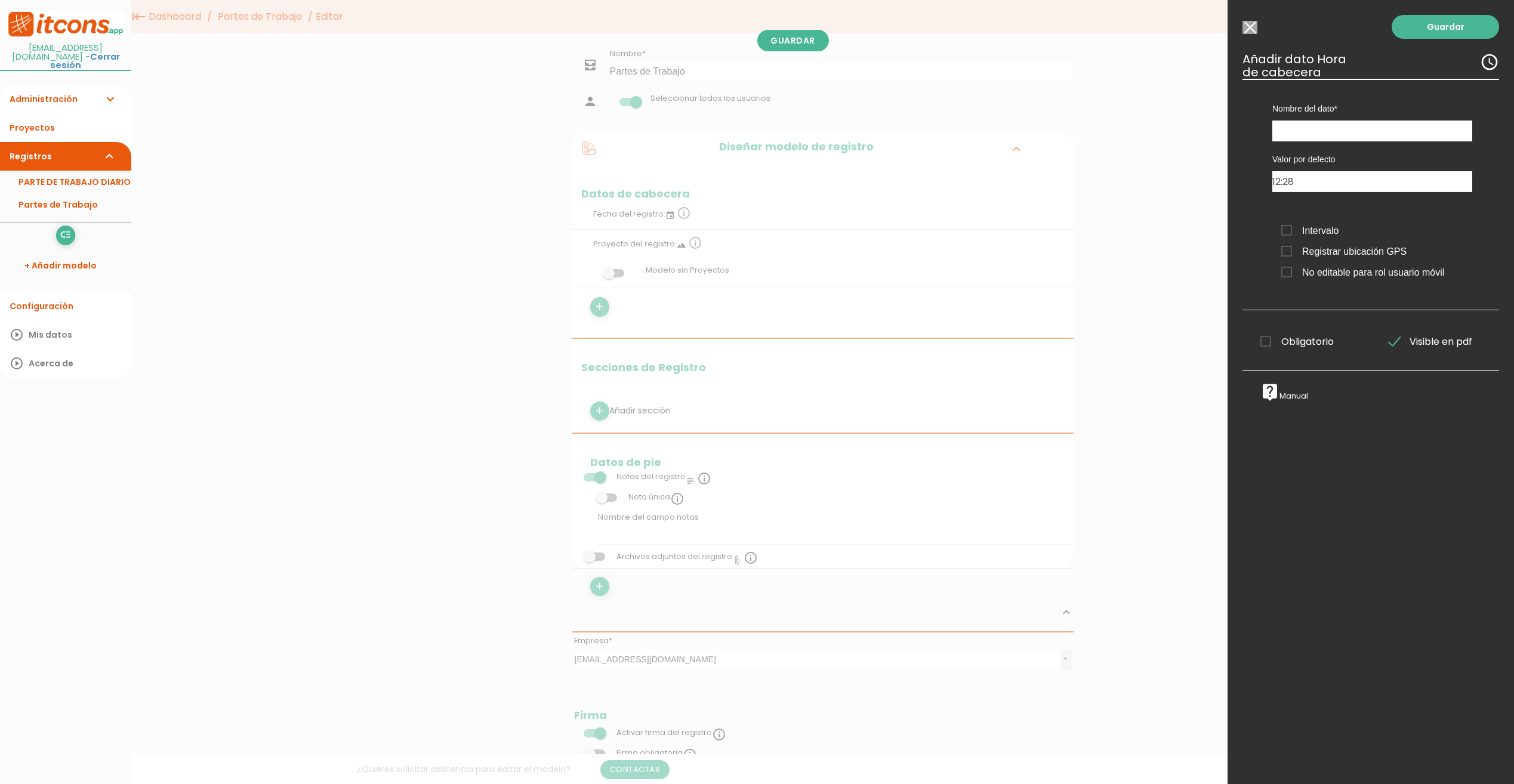
click at [1291, 228] on span "Intervalo" at bounding box center [1310, 230] width 57 height 15
click at [0, 0] on input "Intervalo" at bounding box center [0, 0] width 0 height 0
click at [1290, 228] on span "Intervalo" at bounding box center [1310, 230] width 57 height 15
click at [0, 0] on input "Intervalo" at bounding box center [0, 0] width 0 height 0
click at [1302, 135] on input "text" at bounding box center [1372, 131] width 200 height 21
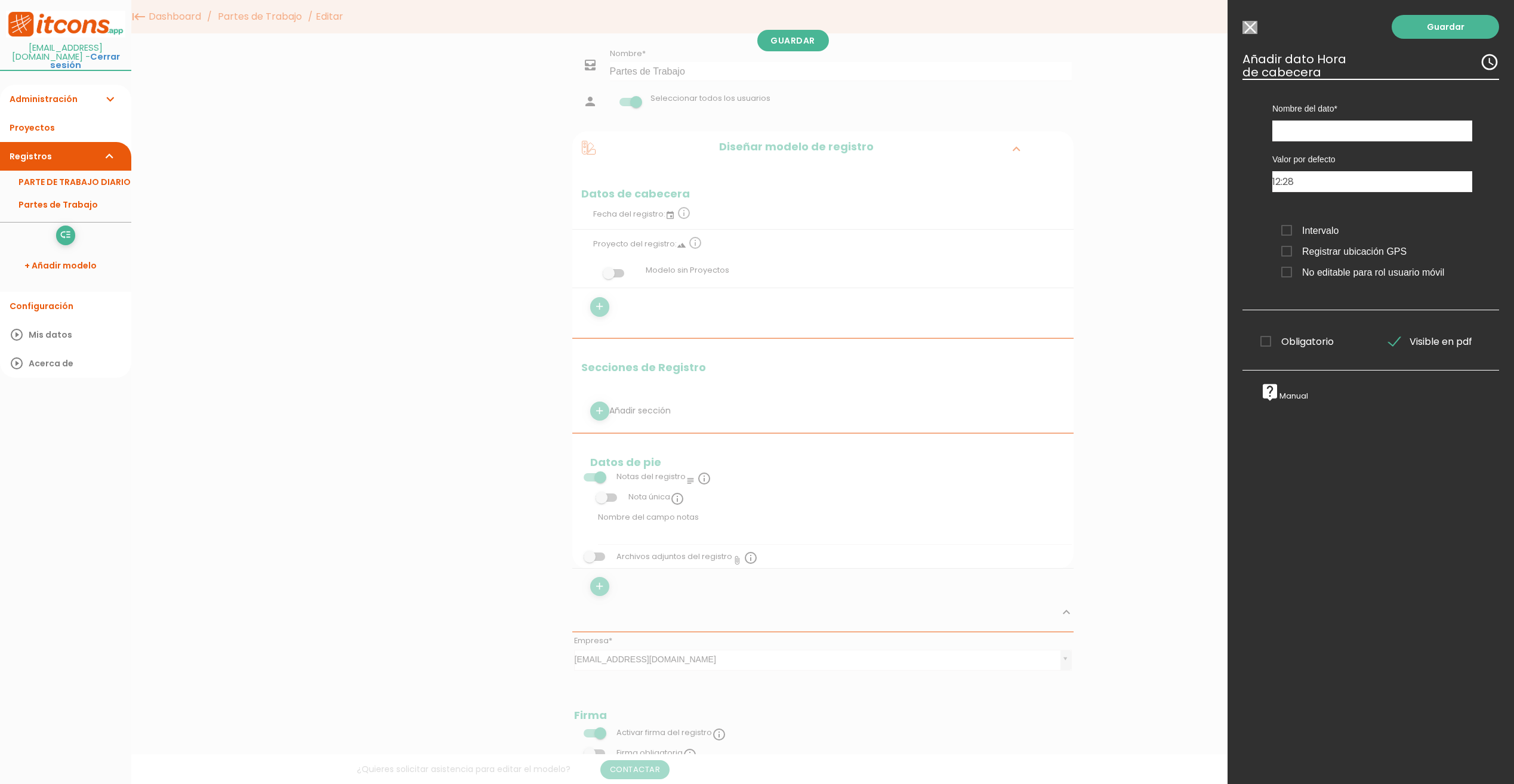
click at [1248, 30] on input "Seleccionar todos los usuarios" at bounding box center [1250, 27] width 15 height 13
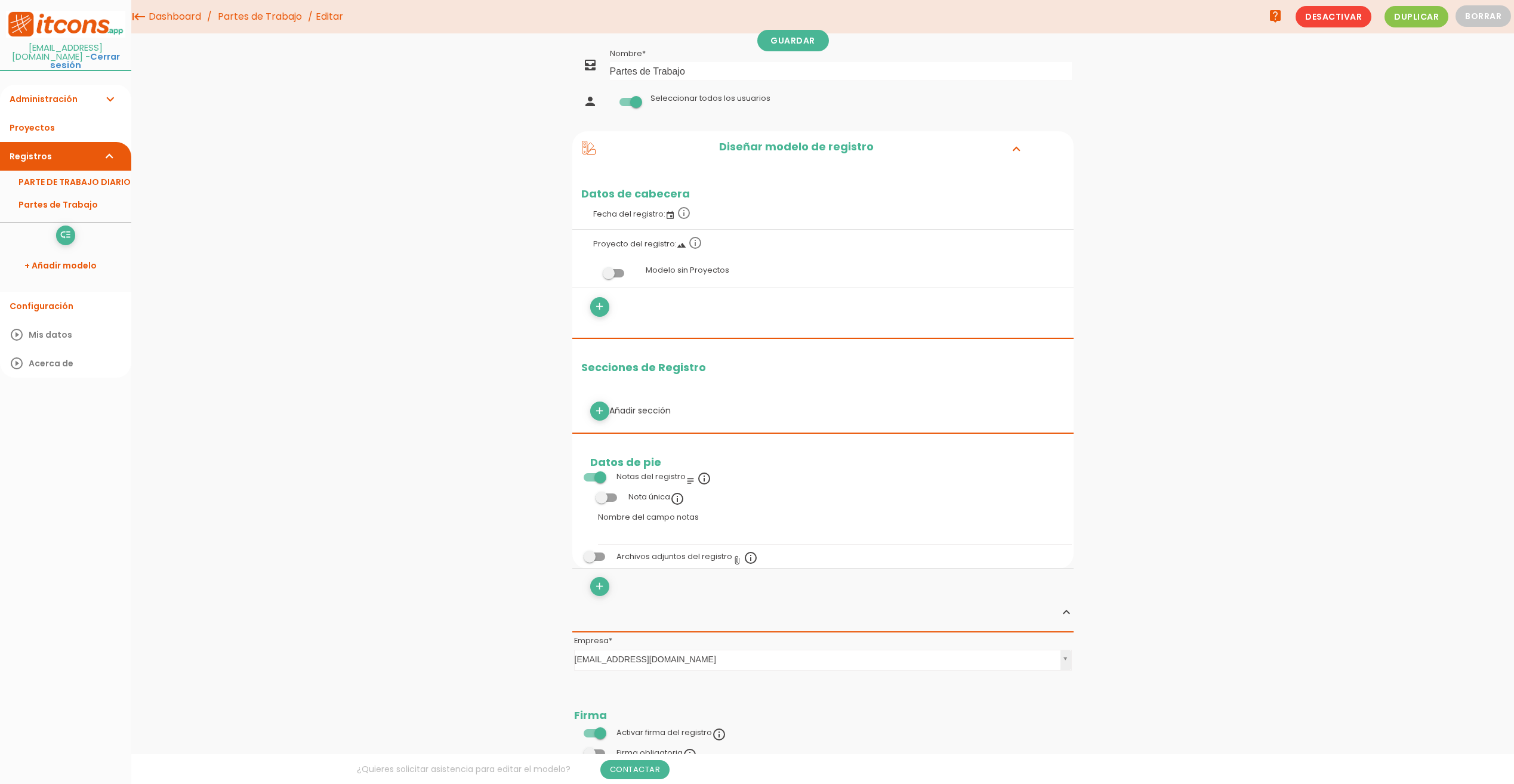
click at [609, 413] on div "add Añadir sección" at bounding box center [823, 411] width 484 height 19
click at [602, 409] on icon "add" at bounding box center [599, 411] width 11 height 19
select select
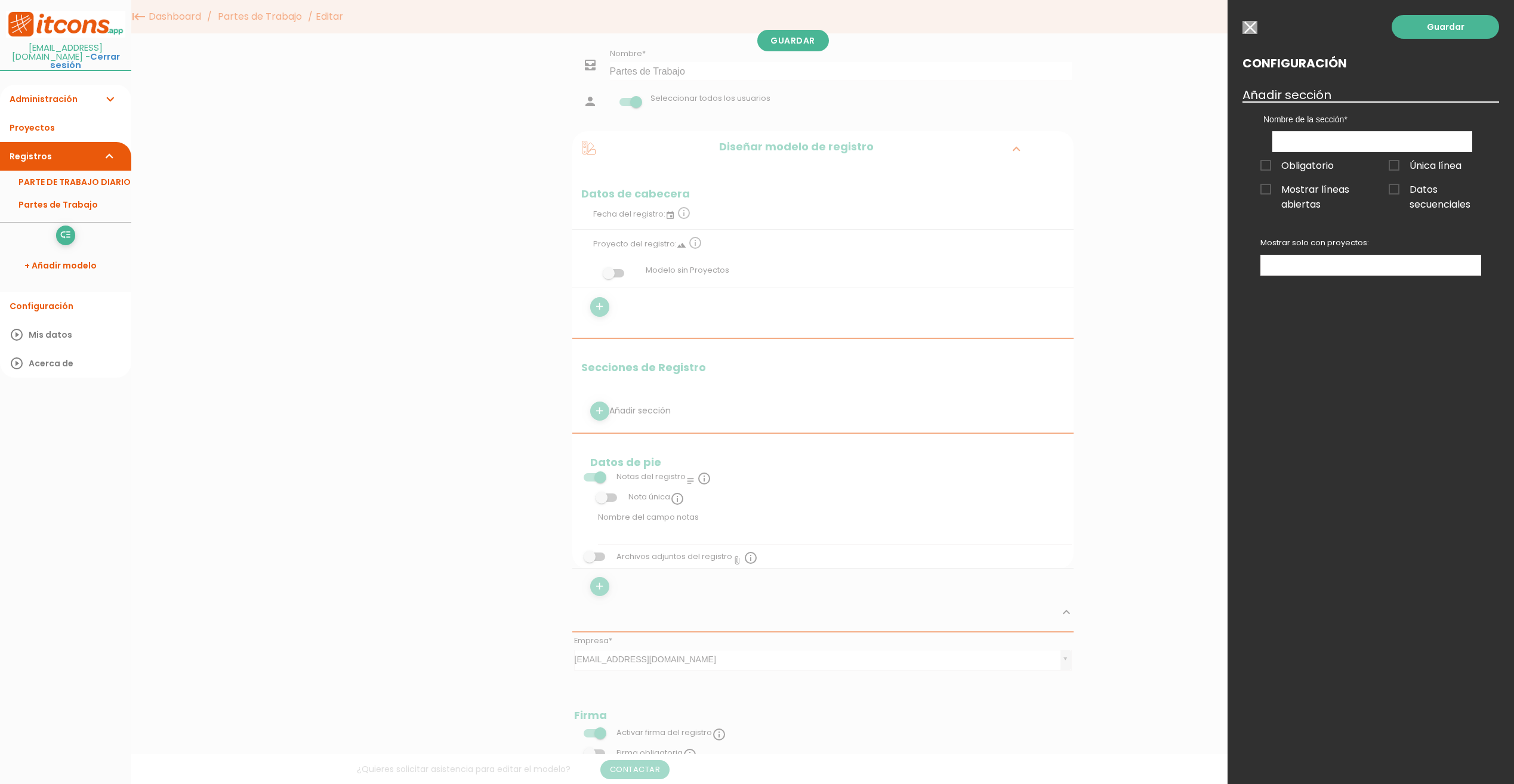
click at [1247, 28] on input "button" at bounding box center [1250, 27] width 15 height 13
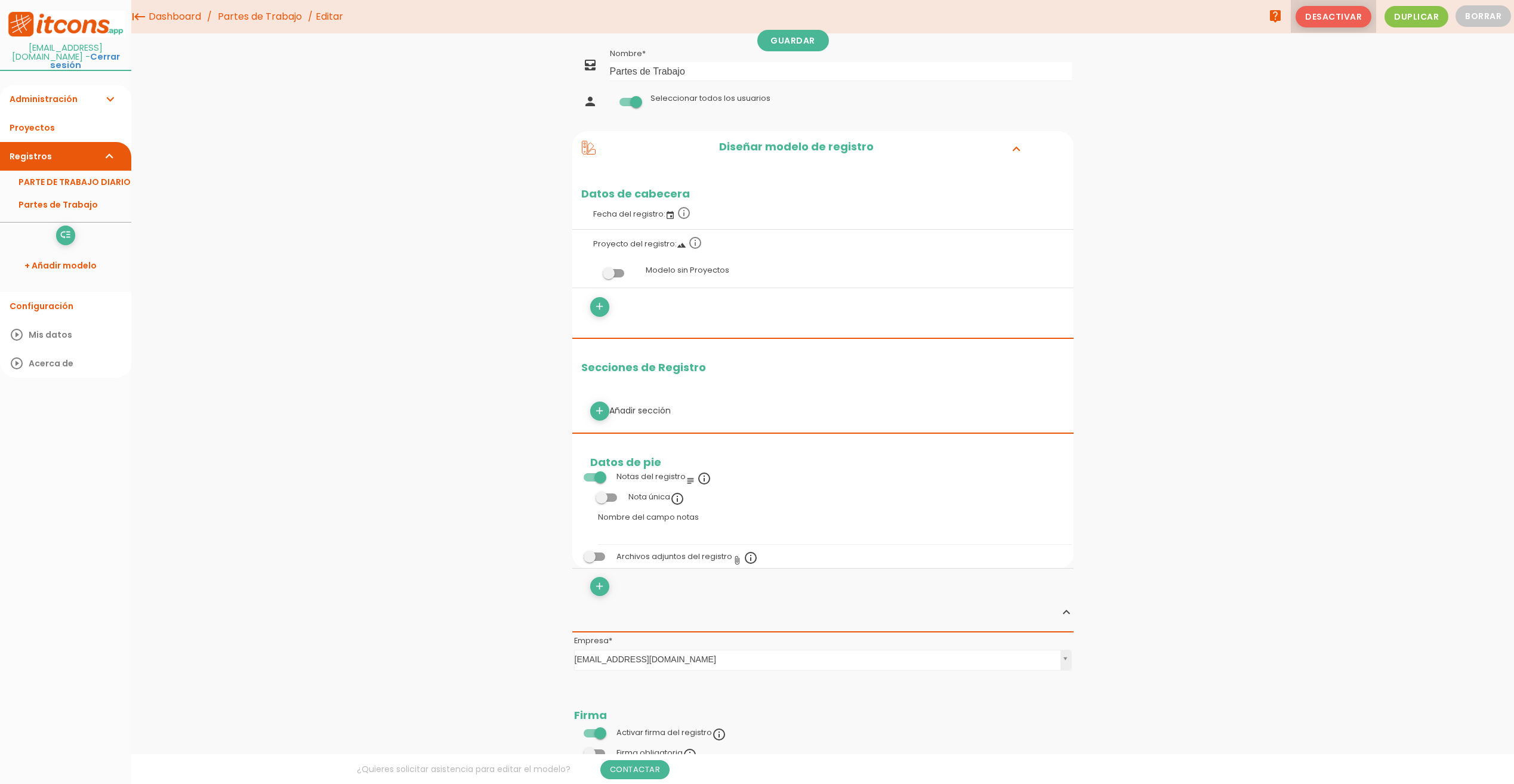
click at [1334, 11] on span "Desactivar" at bounding box center [1334, 17] width 76 height 21
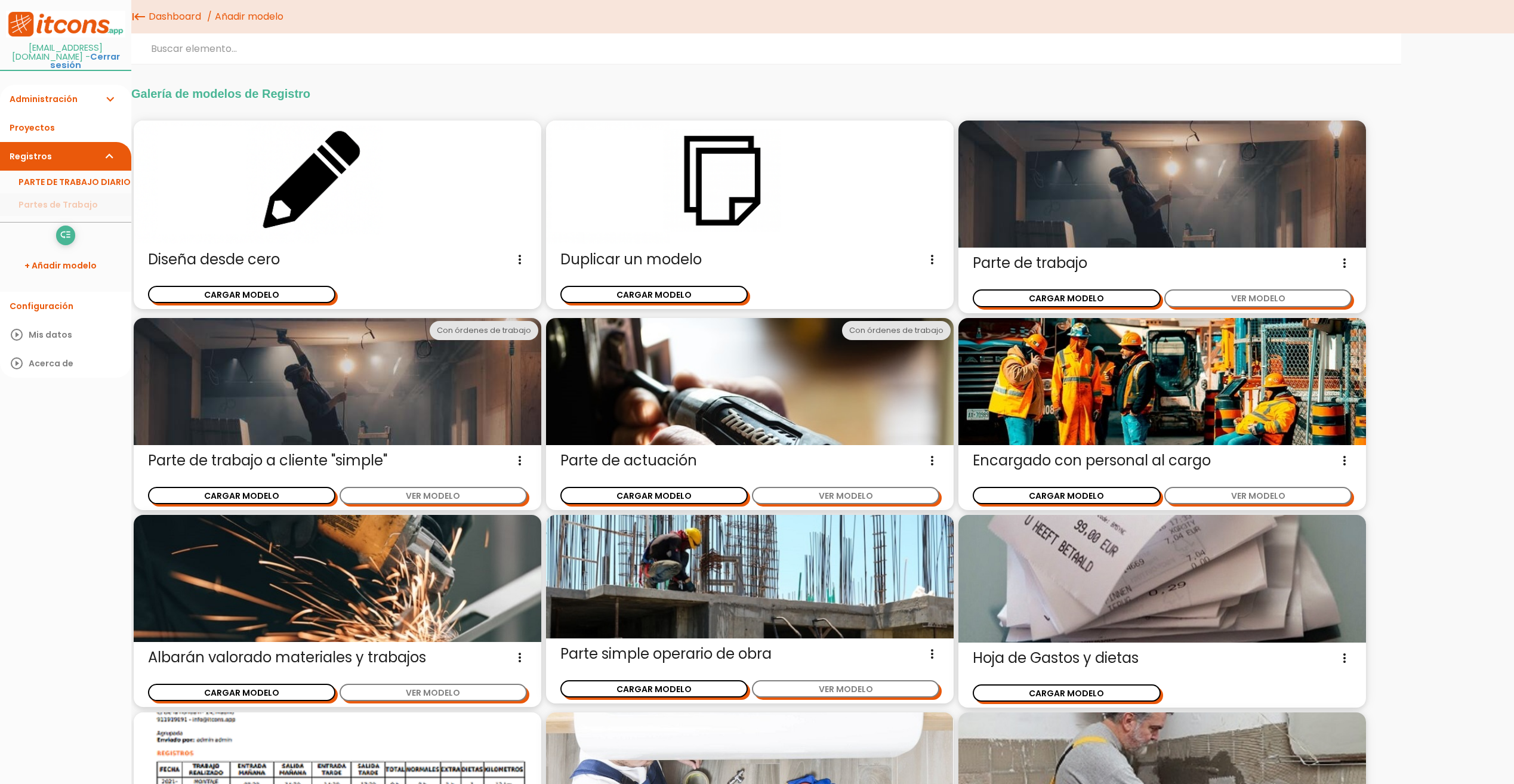
click at [57, 199] on link "Partes de Trabajo" at bounding box center [65, 204] width 131 height 23
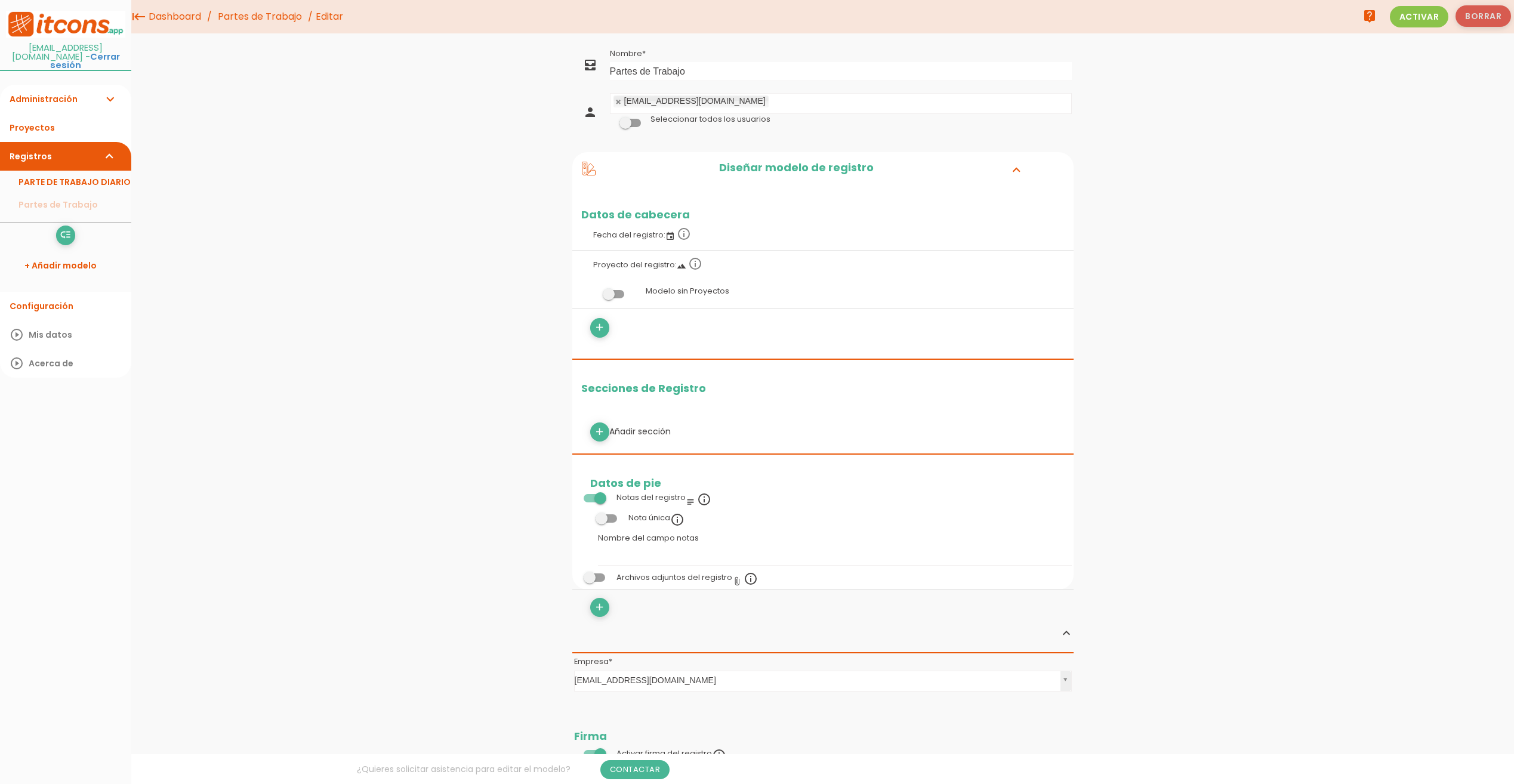
click at [1473, 14] on button "Borrar" at bounding box center [1483, 16] width 56 height 21
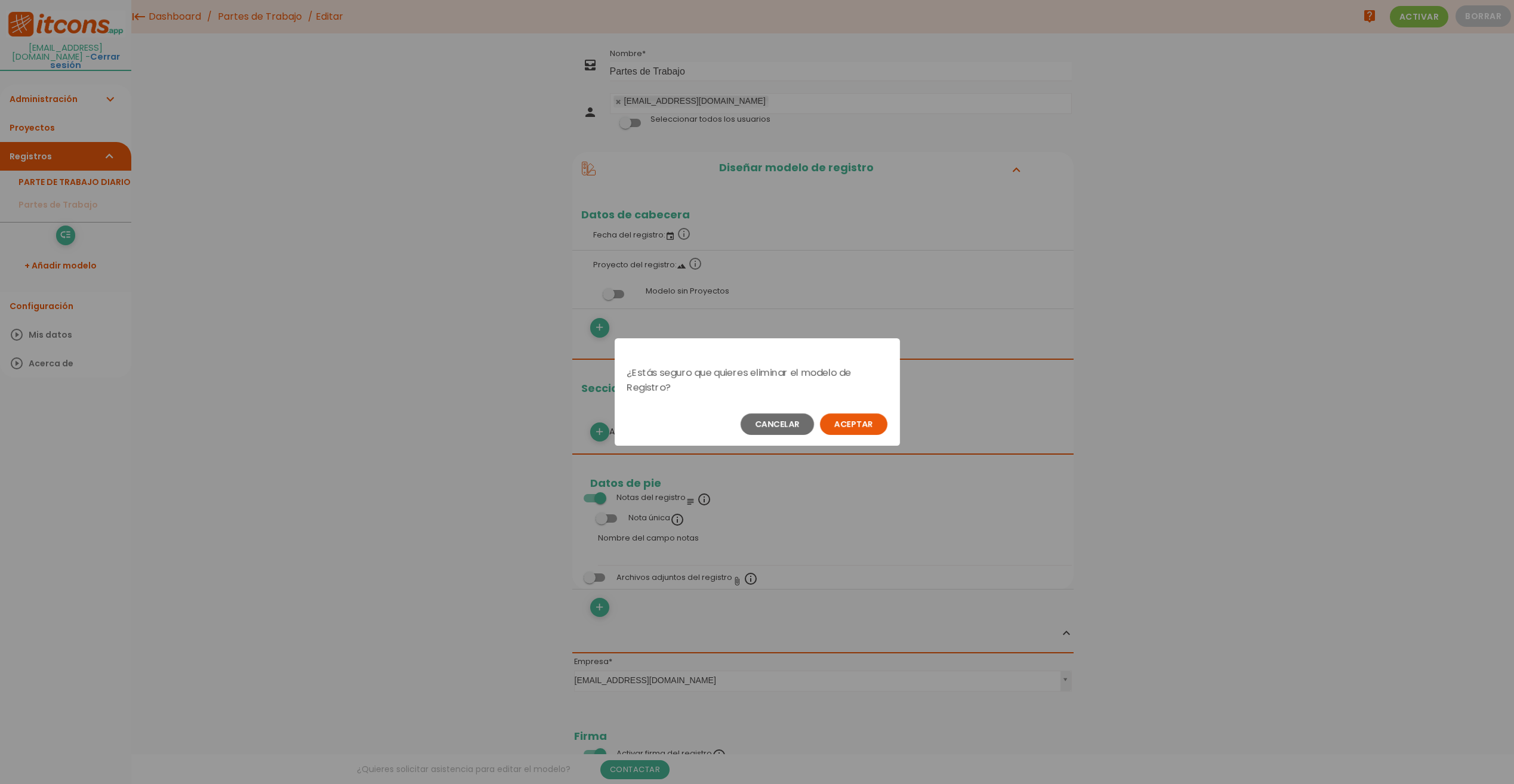
click at [823, 426] on button "Aceptar" at bounding box center [854, 424] width 67 height 21
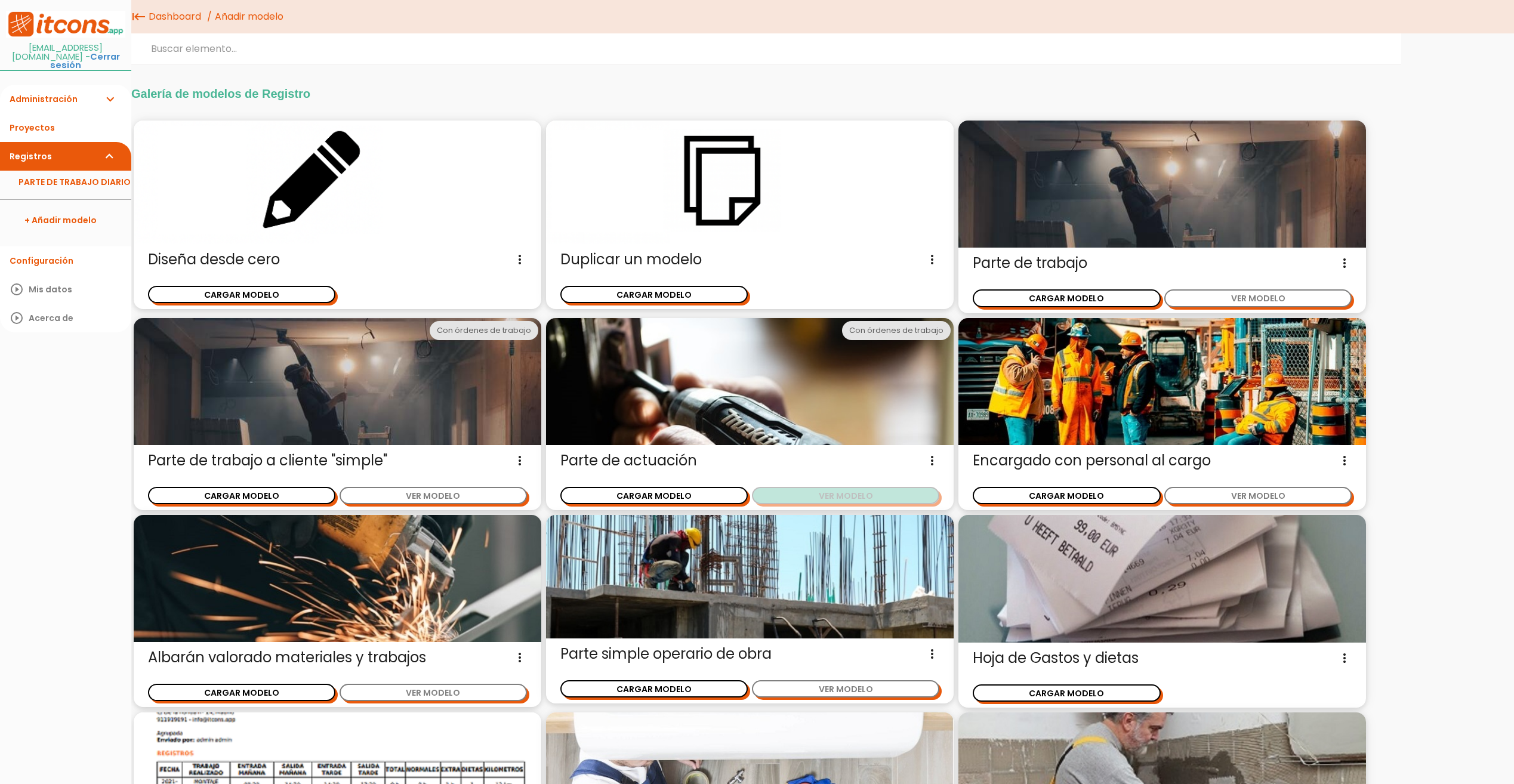
click at [882, 489] on button "VER MODELO" at bounding box center [845, 495] width 187 height 17
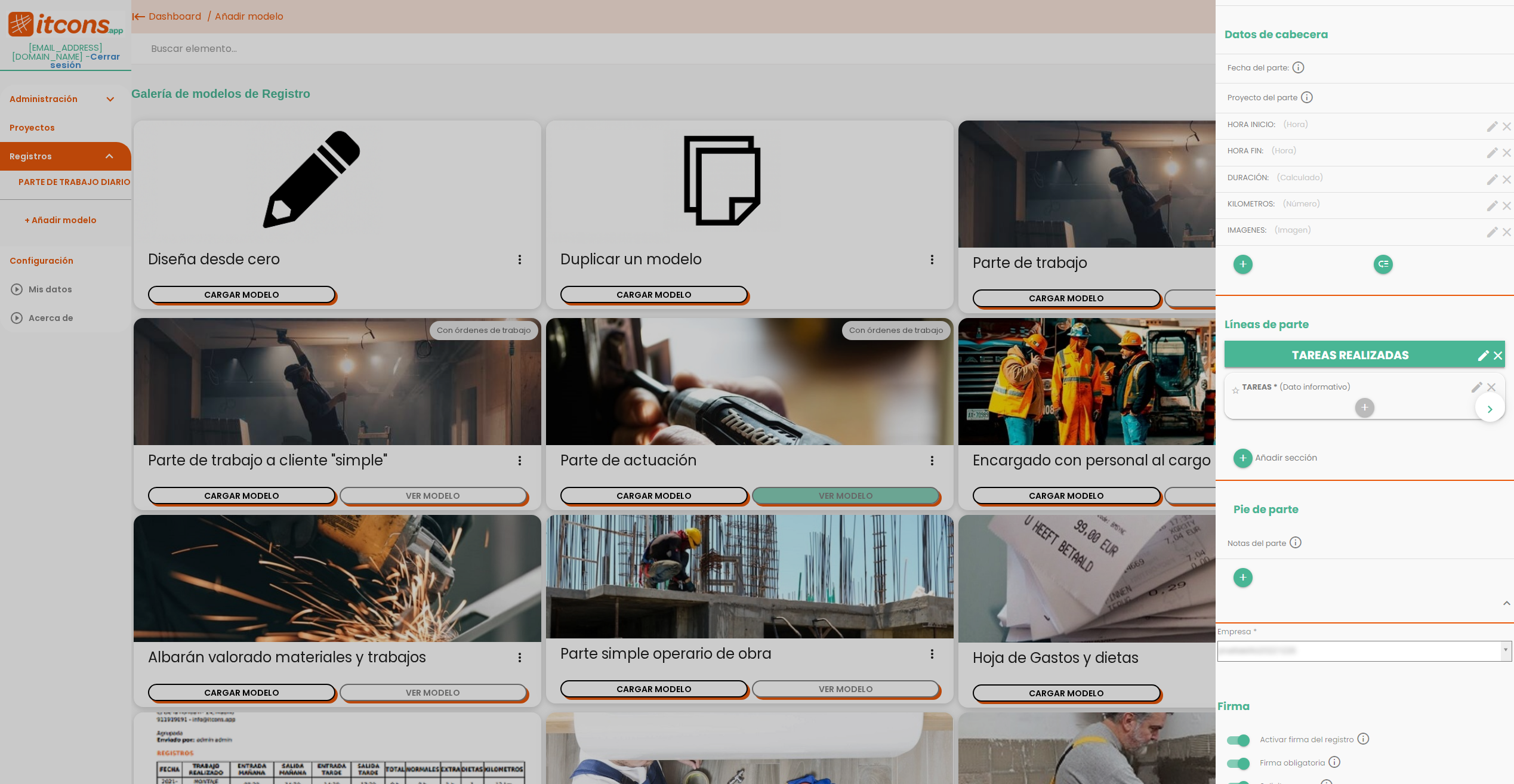
scroll to position [179, 0]
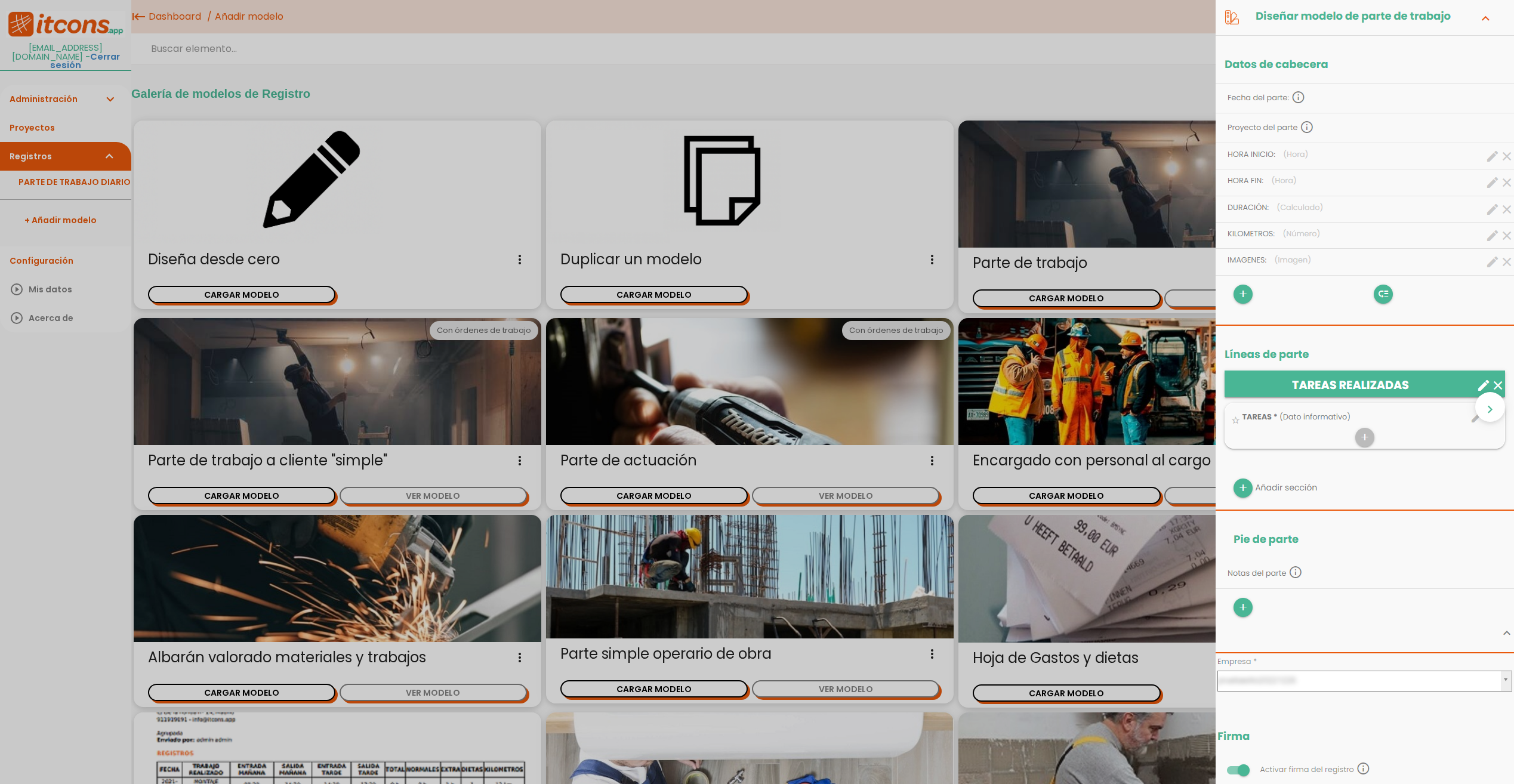
click at [956, 354] on div "close CARGAR MODELO chevron_right" at bounding box center [757, 392] width 1514 height 784
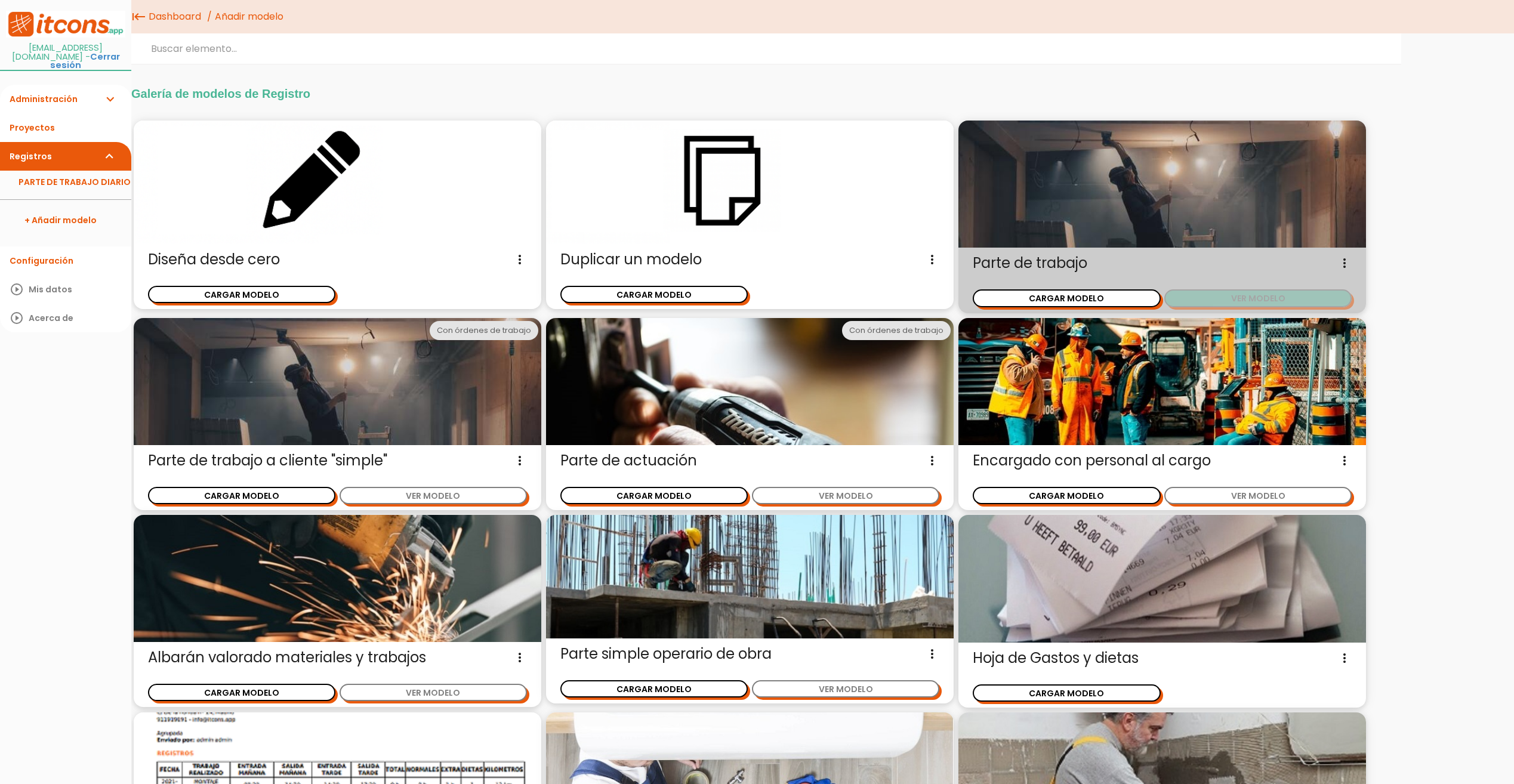
click at [1215, 295] on button "VER MODELO" at bounding box center [1258, 298] width 187 height 17
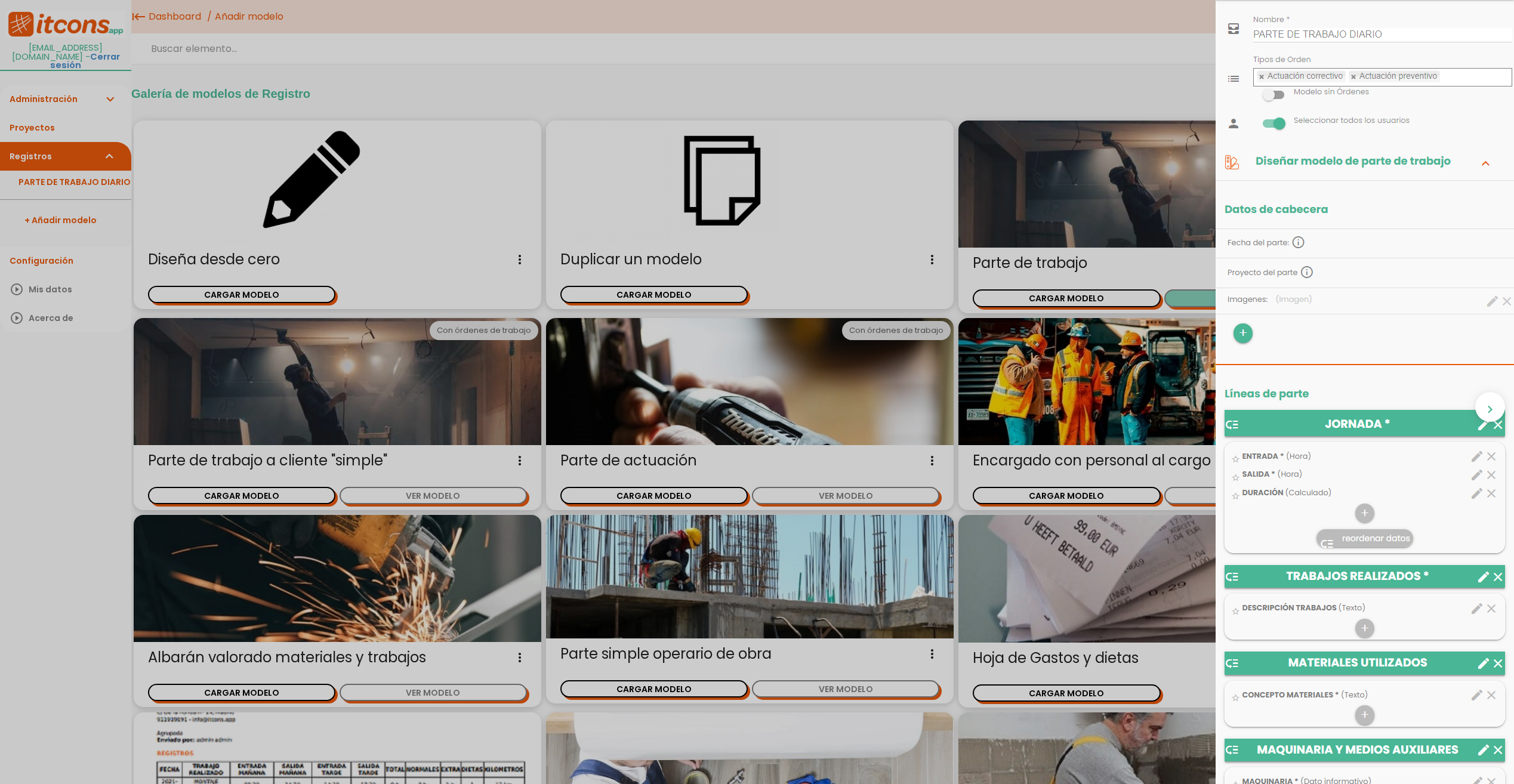
scroll to position [0, 0]
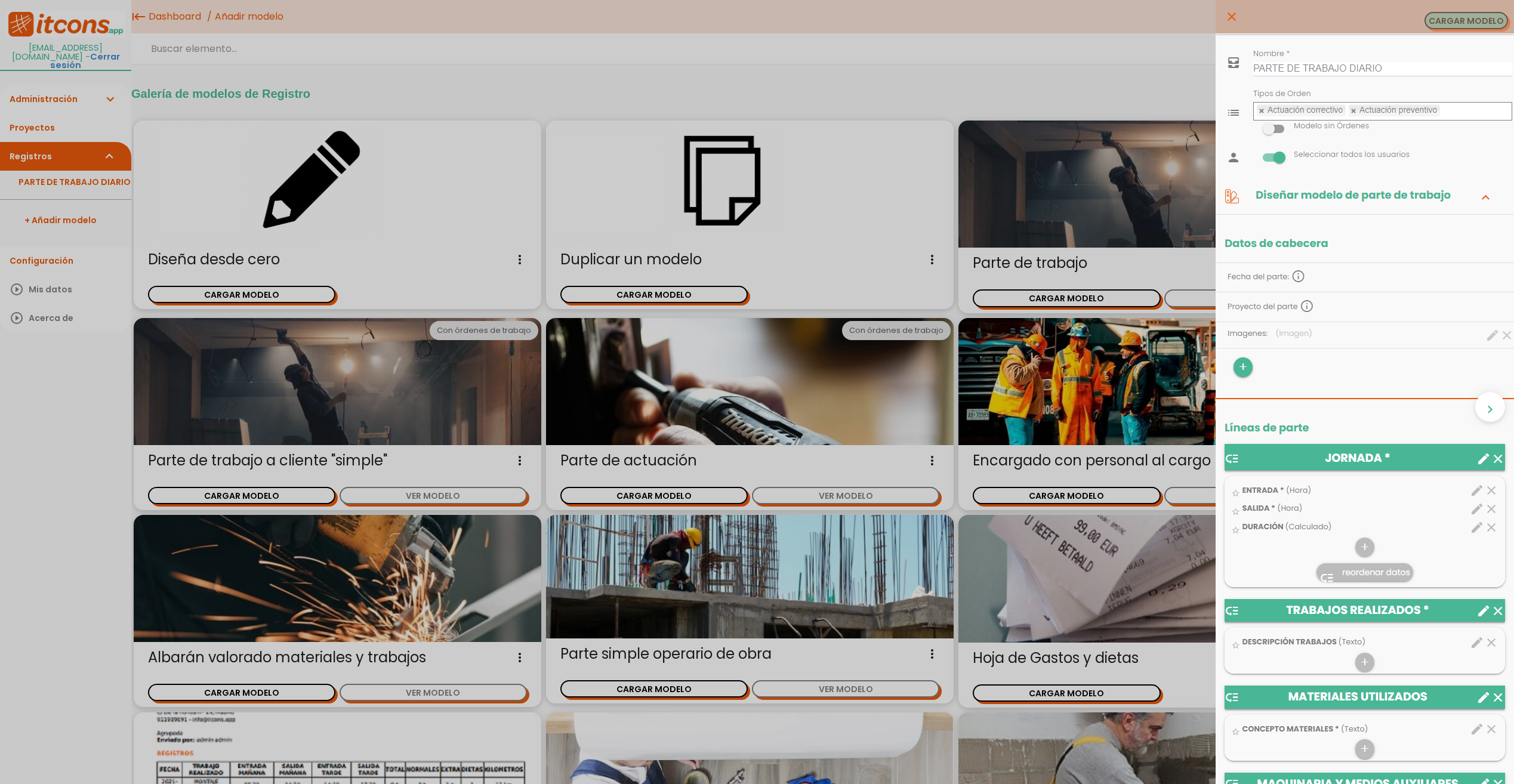
click at [1451, 16] on button "CARGAR MODELO" at bounding box center [1466, 20] width 83 height 17
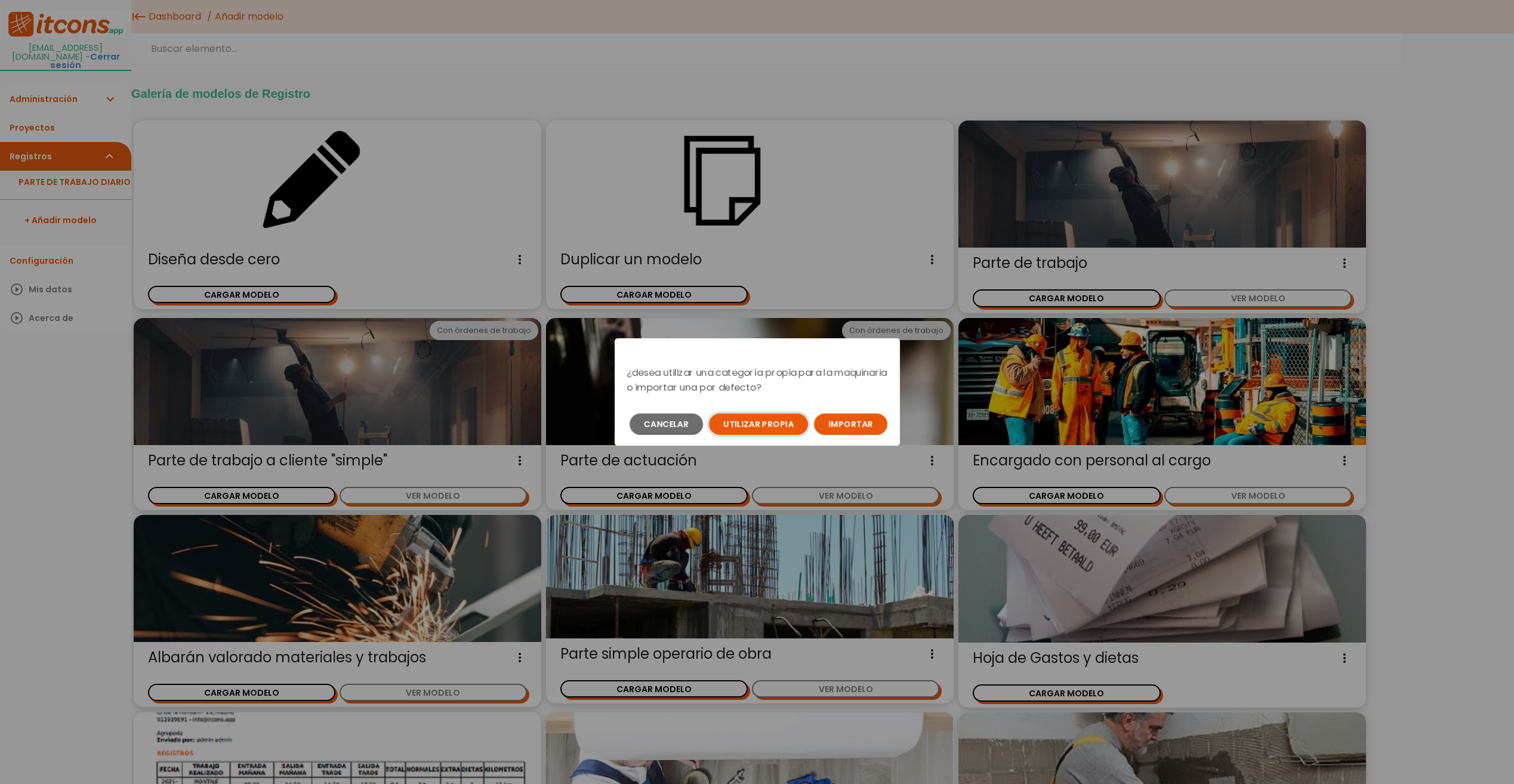
click at [733, 422] on button "Utilizar propia" at bounding box center [759, 424] width 99 height 21
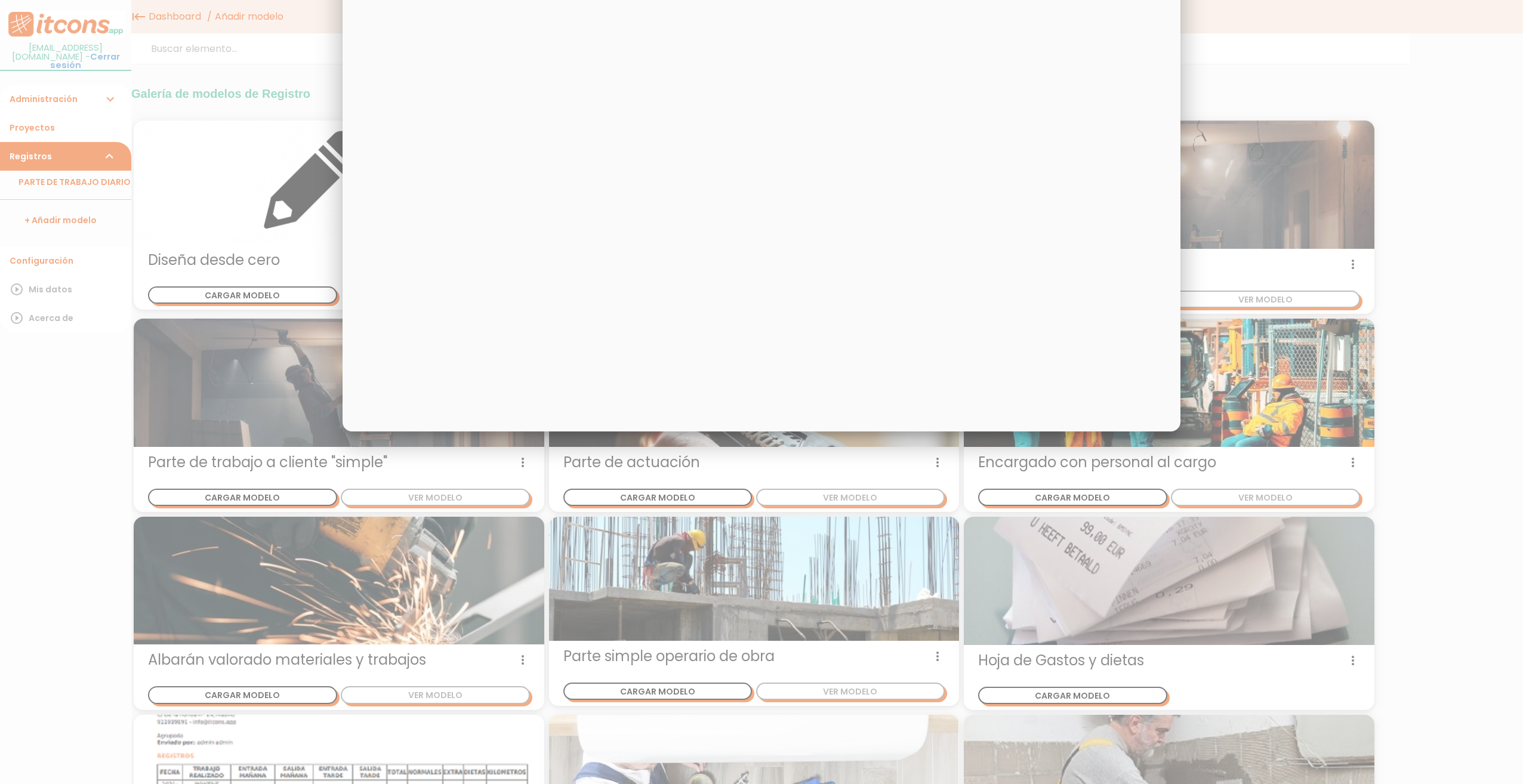
click at [305, 72] on div at bounding box center [762, 294] width 1523 height 980
